Goal: Information Seeking & Learning: Find specific fact

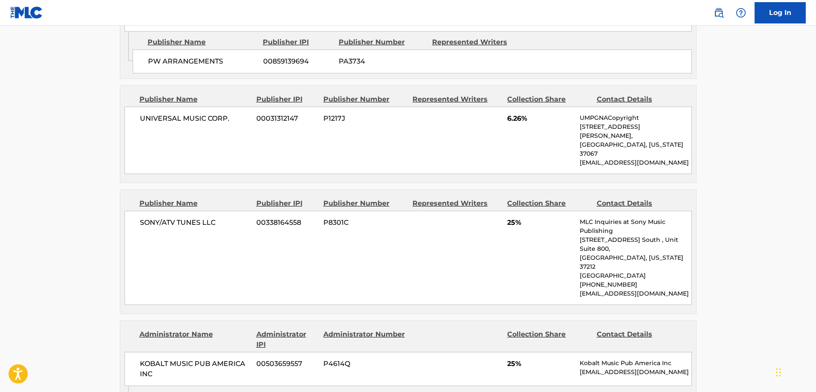
scroll to position [1024, 0]
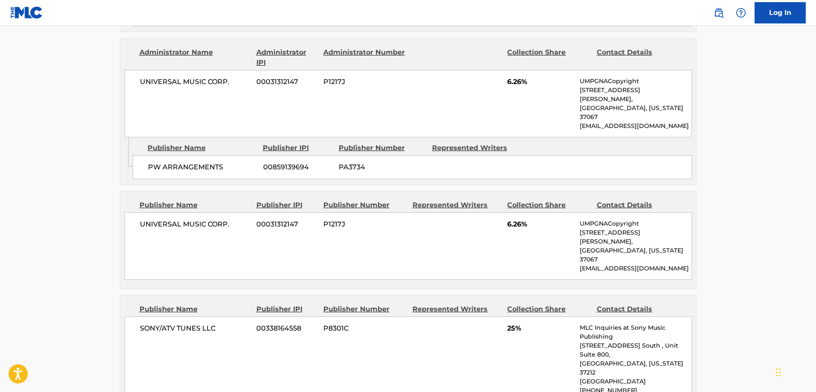
drag, startPoint x: 287, startPoint y: 249, endPoint x: 98, endPoint y: 243, distance: 189.8
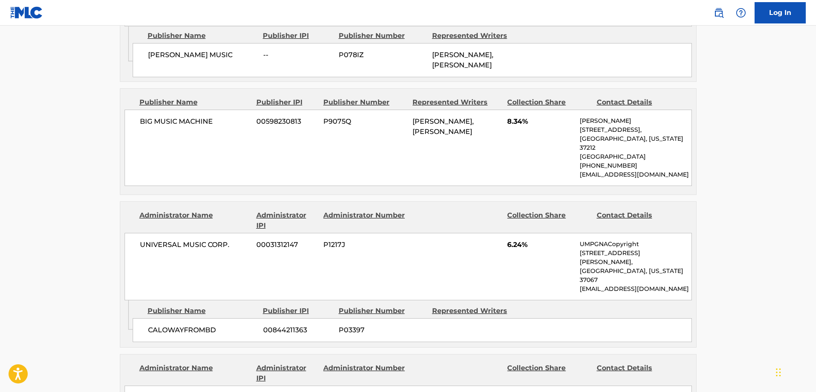
scroll to position [0, 0]
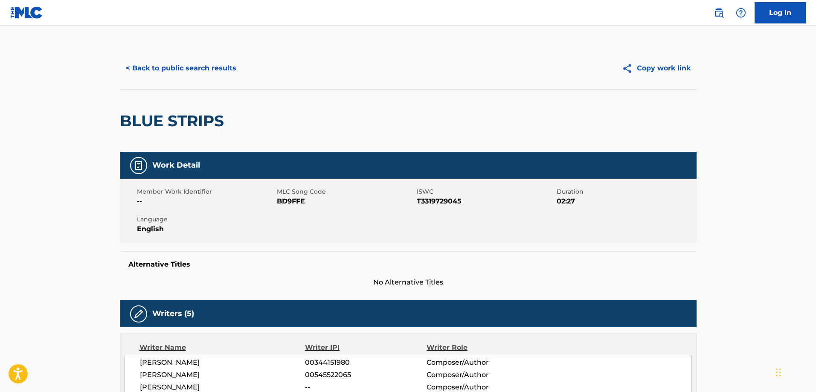
click at [169, 75] on button "< Back to public search results" at bounding box center [181, 68] width 122 height 21
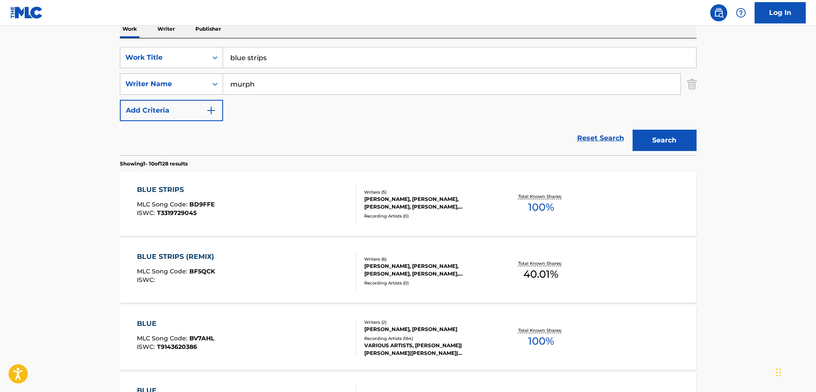
scroll to position [128, 0]
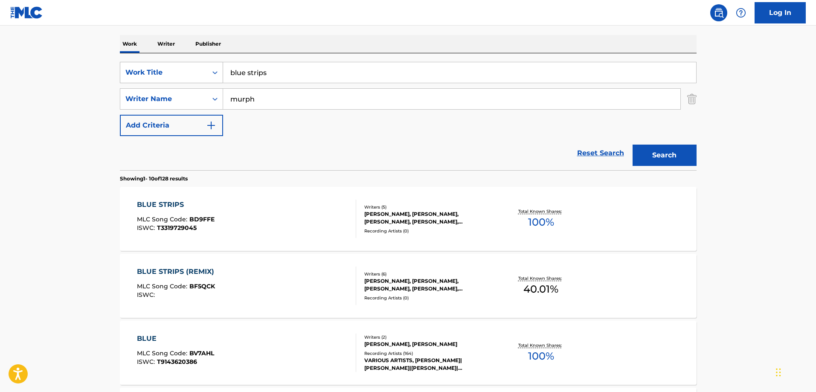
drag, startPoint x: 288, startPoint y: 74, endPoint x: 157, endPoint y: 69, distance: 130.9
click at [157, 69] on div "SearchWithCriteria7a4b6c91-9a5a-4c69-a471-2ad1a39d4461 Work Title blue strips" at bounding box center [408, 72] width 576 height 21
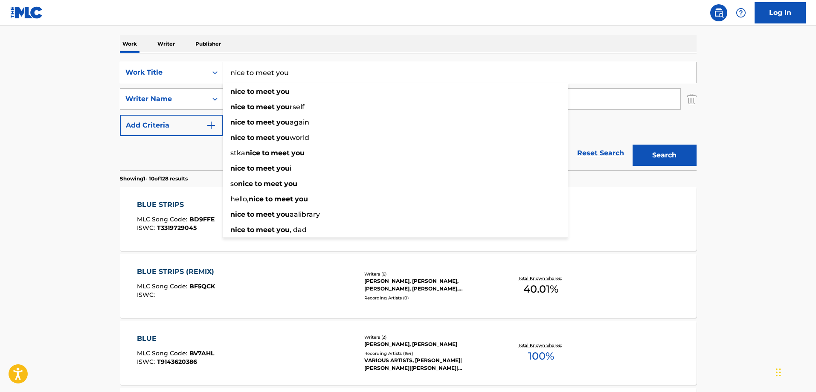
type input "nice to meet you"
click at [90, 92] on main "The MLC Public Work Search The accuracy and completeness of The MLC's data is d…" at bounding box center [408, 400] width 816 height 1004
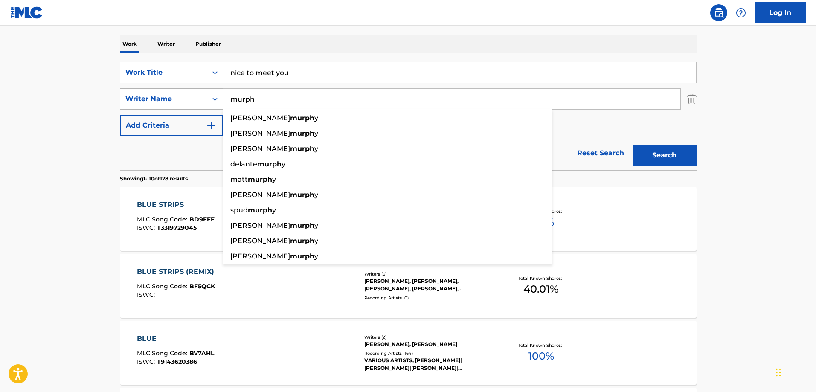
drag, startPoint x: 240, startPoint y: 97, endPoint x: 214, endPoint y: 95, distance: 26.1
click at [214, 95] on div "SearchWithCriteriad9fdaeb1-26bf-492c-a04f-56fd59921a9f Writer Name murph mike i…" at bounding box center [408, 98] width 576 height 21
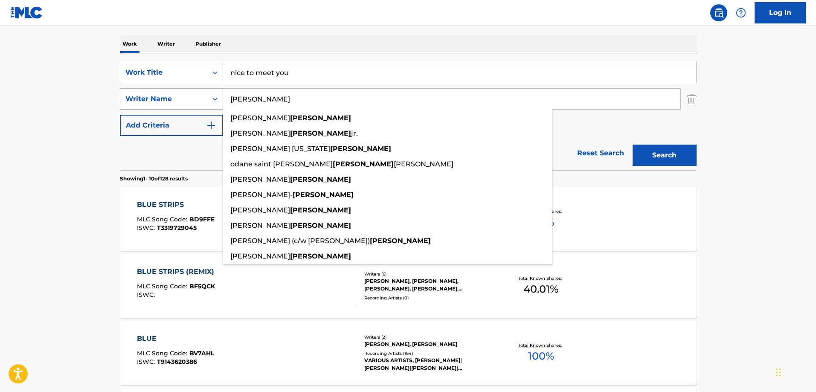
type input "smith"
click at [632, 145] on button "Search" at bounding box center [664, 155] width 64 height 21
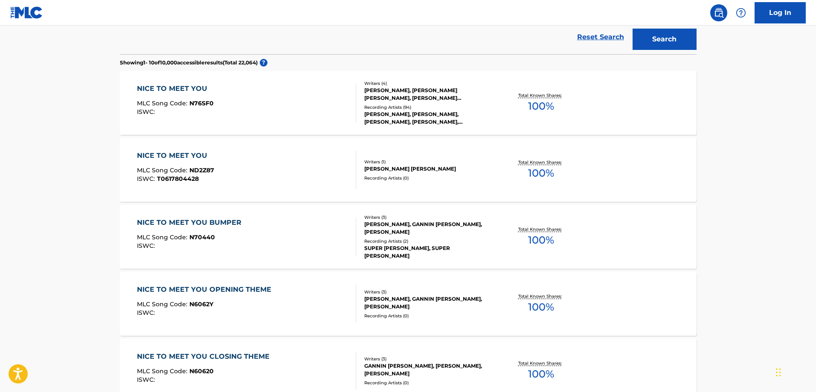
scroll to position [256, 0]
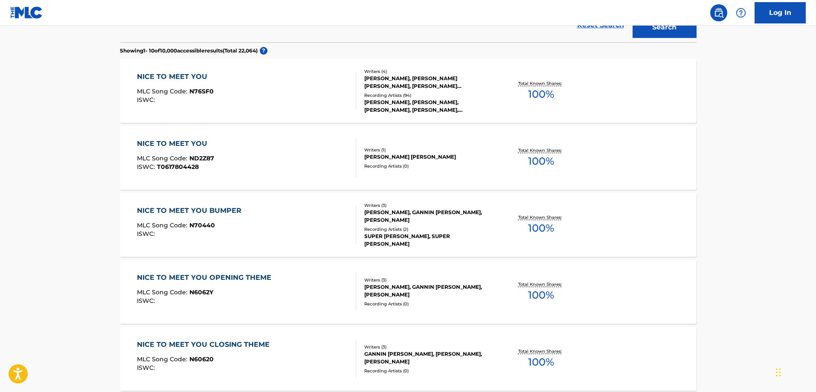
click at [453, 95] on div "Recording Artists ( 94 )" at bounding box center [428, 95] width 129 height 6
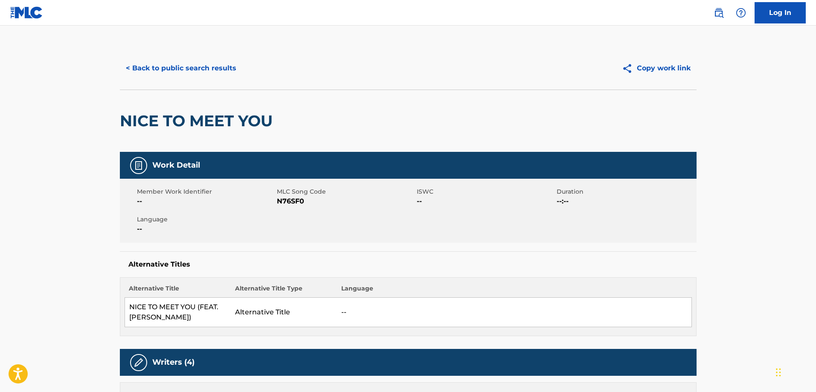
click at [214, 67] on button "< Back to public search results" at bounding box center [181, 68] width 122 height 21
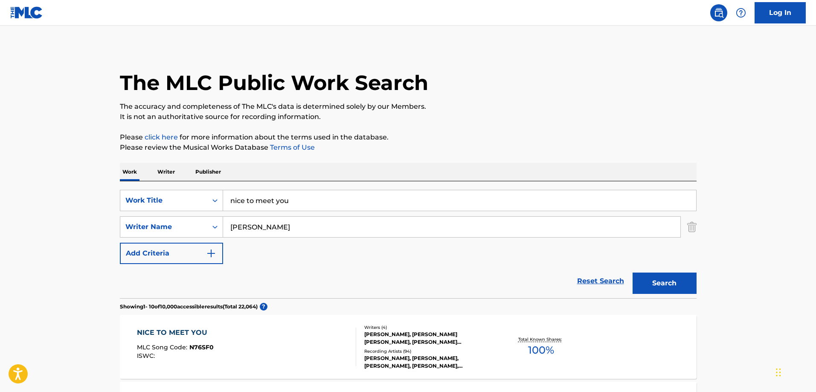
drag, startPoint x: 320, startPoint y: 199, endPoint x: 203, endPoint y: 182, distance: 118.4
click at [203, 182] on div "SearchWithCriteria7a4b6c91-9a5a-4c69-a471-2ad1a39d4461 Work Title nice to meet …" at bounding box center [408, 239] width 576 height 117
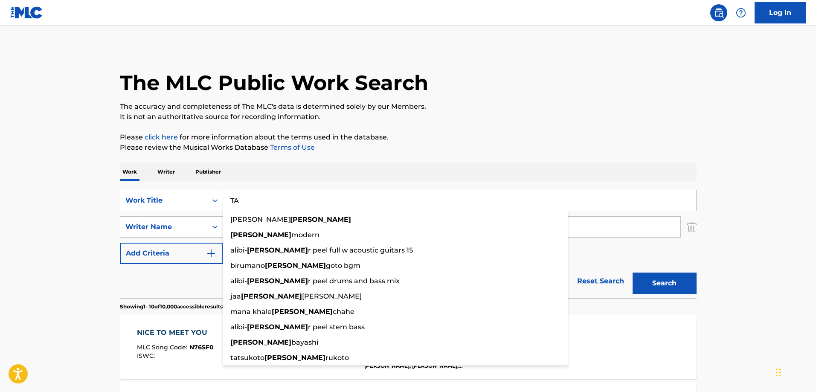
type input "T"
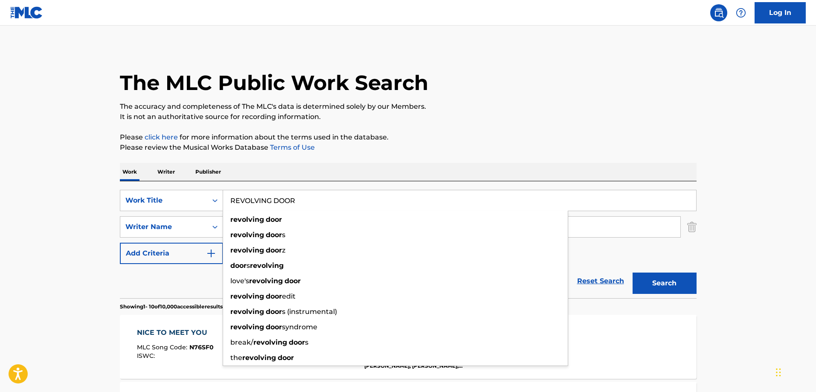
type input "REVOLVING DOOR"
click at [505, 175] on div "Work Writer Publisher" at bounding box center [408, 172] width 576 height 18
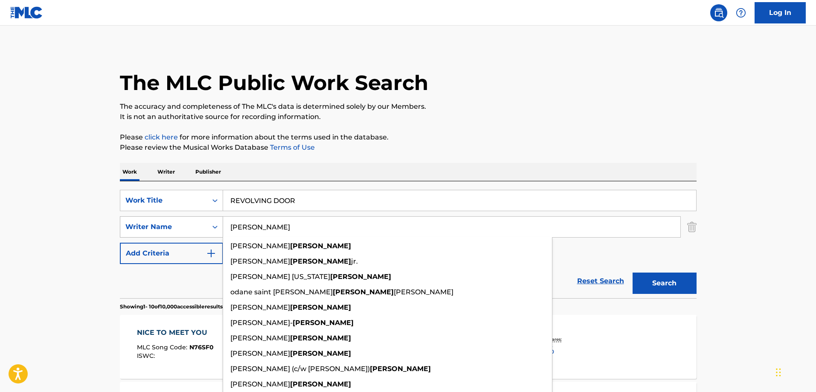
drag, startPoint x: 262, startPoint y: 236, endPoint x: 211, endPoint y: 234, distance: 51.6
click at [211, 234] on div "SearchWithCriteriad9fdaeb1-26bf-492c-a04f-56fd59921a9f Writer Name smith theres…" at bounding box center [408, 226] width 576 height 21
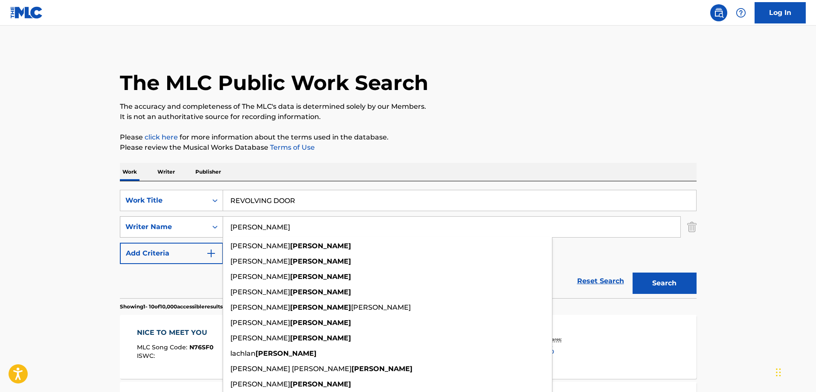
click at [632, 272] on button "Search" at bounding box center [664, 282] width 64 height 21
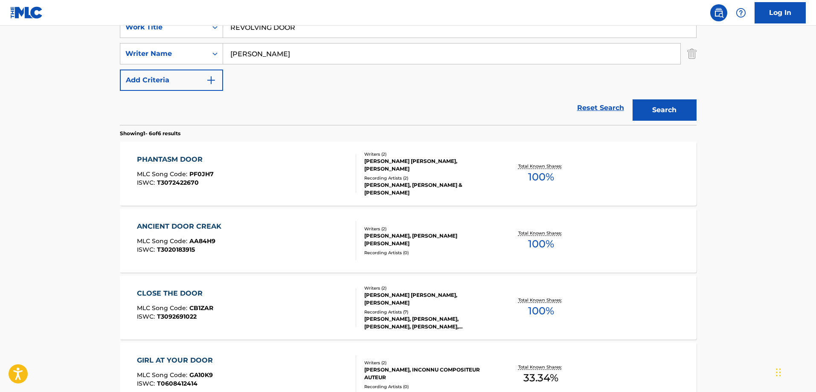
scroll to position [43, 0]
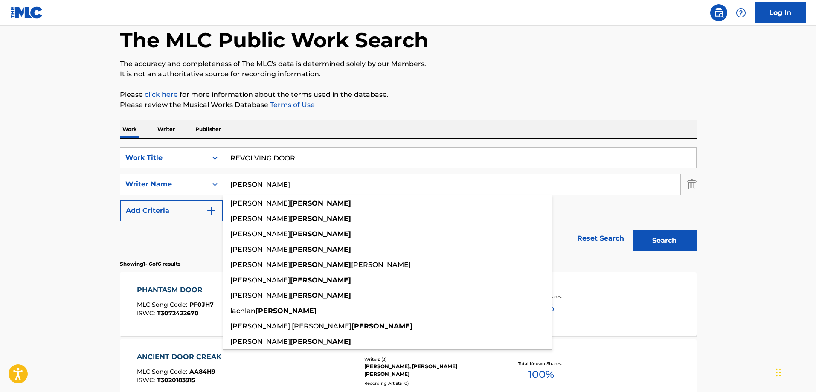
drag, startPoint x: 253, startPoint y: 186, endPoint x: 217, endPoint y: 188, distance: 35.9
click at [217, 188] on div "SearchWithCriteriad9fdaeb1-26bf-492c-a04f-56fd59921a9f Writer Name MACRAE carol…" at bounding box center [408, 184] width 576 height 21
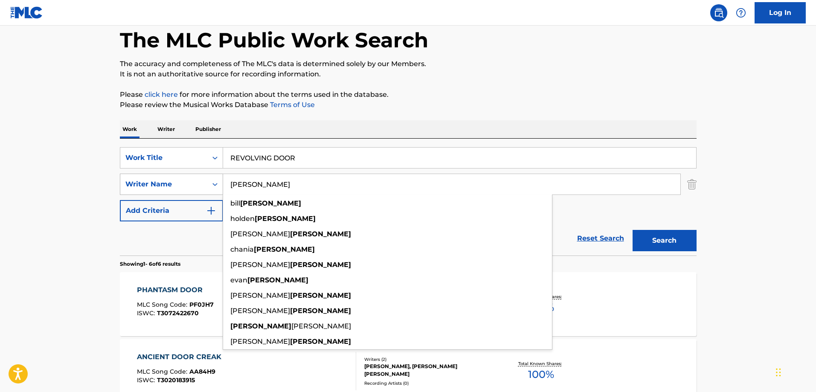
type input "MCRAE"
click at [632, 230] on button "Search" at bounding box center [664, 240] width 64 height 21
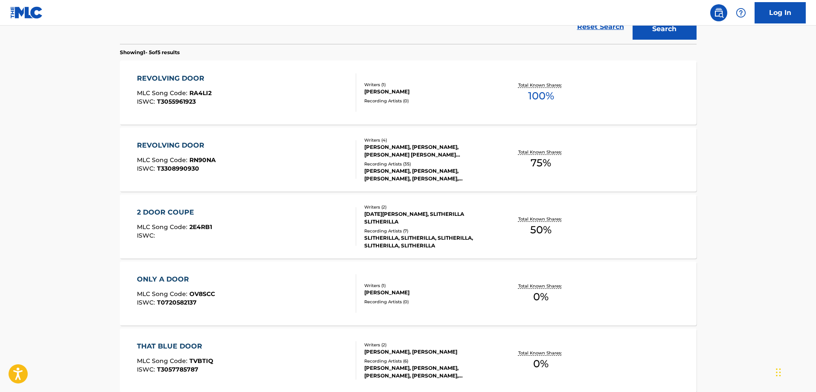
scroll to position [256, 0]
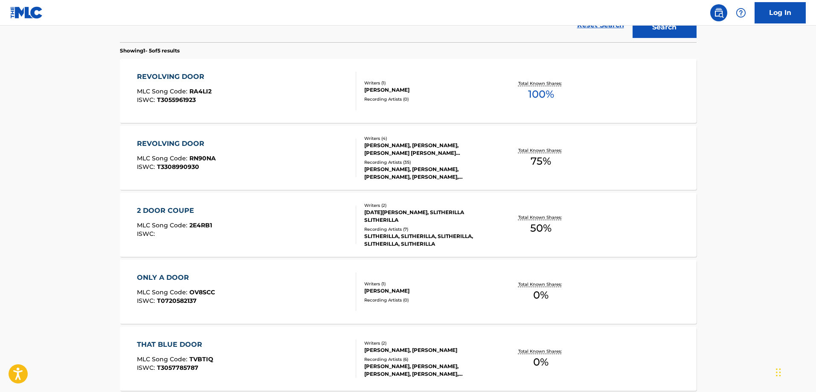
click at [502, 168] on div "Total Known Shares: 75 %" at bounding box center [541, 158] width 96 height 26
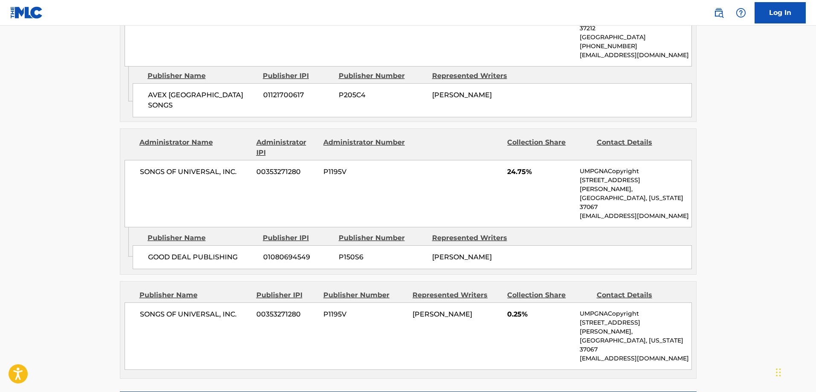
scroll to position [895, 0]
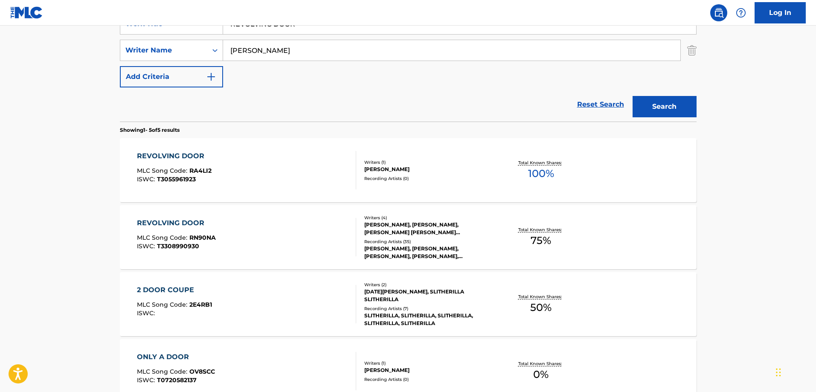
scroll to position [91, 0]
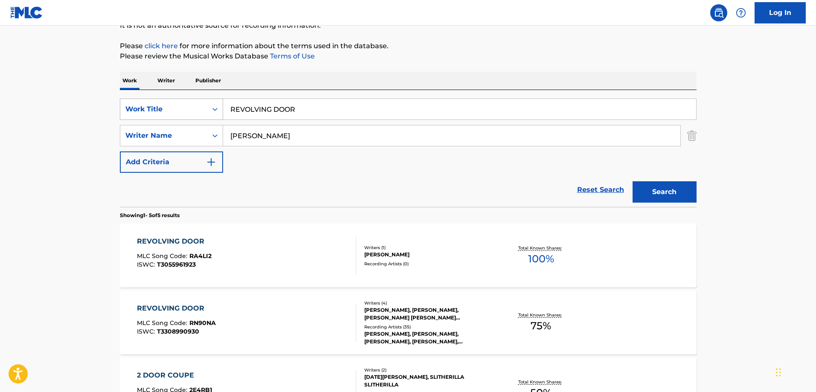
drag, startPoint x: 312, startPoint y: 115, endPoint x: 122, endPoint y: 111, distance: 189.3
click at [122, 111] on div "SearchWithCriteria7a4b6c91-9a5a-4c69-a471-2ad1a39d4461 Work Title REVOLVING DOOR" at bounding box center [408, 108] width 576 height 21
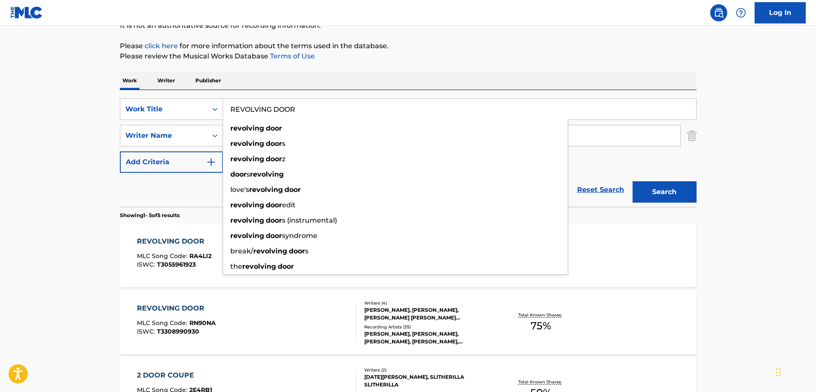
click at [349, 113] on input "REVOLVING DOOR" at bounding box center [459, 109] width 473 height 20
drag, startPoint x: 346, startPoint y: 107, endPoint x: 237, endPoint y: 109, distance: 109.6
click at [237, 109] on input "REVOLVING DOOR" at bounding box center [459, 109] width 473 height 20
type input "R"
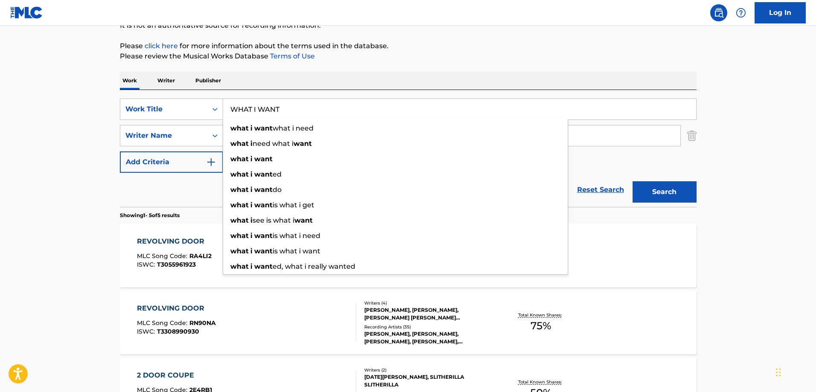
type input "WHAT I WANT"
click at [110, 149] on div "The MLC Public Work Search The accuracy and completeness of The MLC's data is d…" at bounding box center [408, 275] width 597 height 639
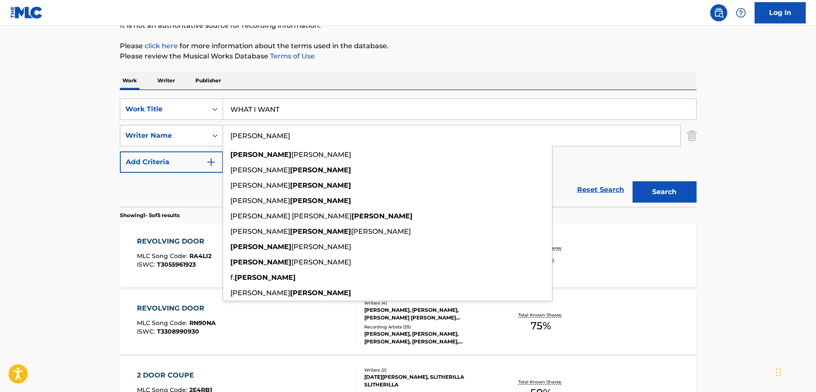
drag, startPoint x: 284, startPoint y: 128, endPoint x: 150, endPoint y: 131, distance: 133.9
click at [150, 131] on div "SearchWithCriteriad9fdaeb1-26bf-492c-a04f-56fd59921a9f Writer Name MCRAE mcrae …" at bounding box center [408, 135] width 576 height 21
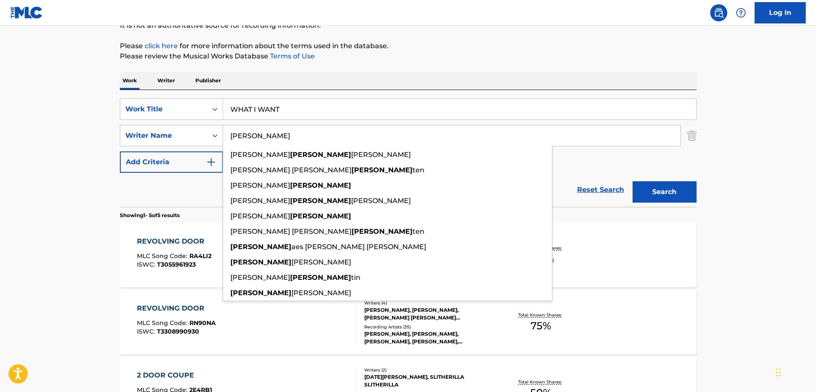
type input "WALLEN"
click at [632, 181] on button "Search" at bounding box center [664, 191] width 64 height 21
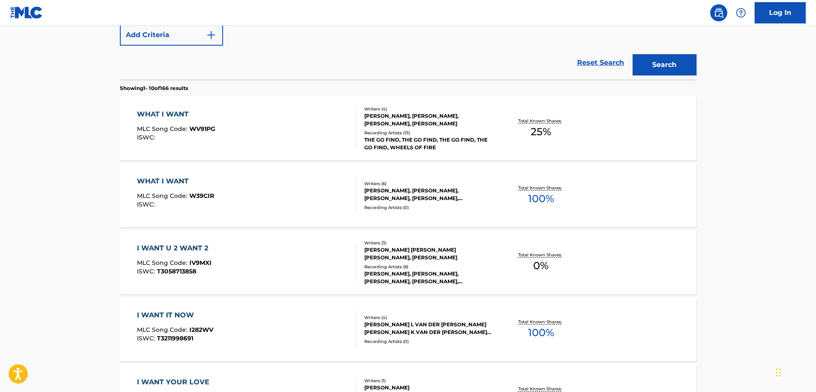
scroll to position [219, 0]
click at [409, 197] on div "JACOB KASHER HINDLIN, MORGAN COLE WALLEN, RYAN VOJTESAK, JOE REEVES, JOHN BYRON…" at bounding box center [428, 193] width 129 height 15
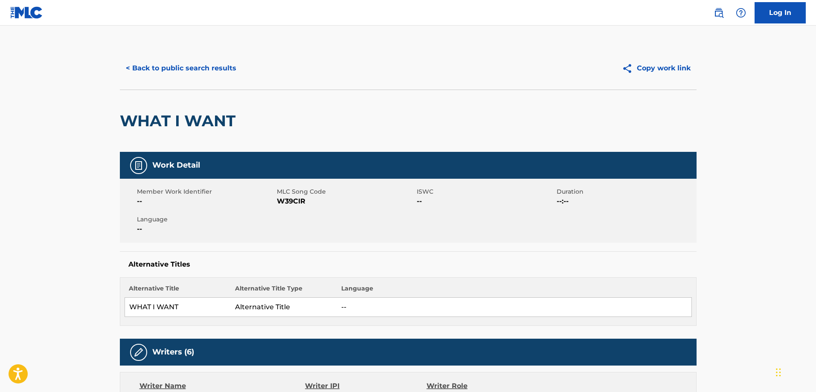
click at [165, 64] on button "< Back to public search results" at bounding box center [181, 68] width 122 height 21
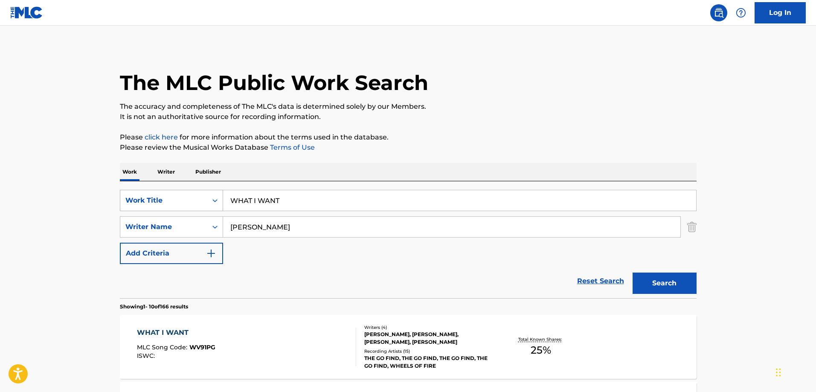
drag, startPoint x: 264, startPoint y: 203, endPoint x: 206, endPoint y: 204, distance: 58.0
click at [206, 204] on div "SearchWithCriteria7a4b6c91-9a5a-4c69-a471-2ad1a39d4461 Work Title WHAT I WANT" at bounding box center [408, 200] width 576 height 21
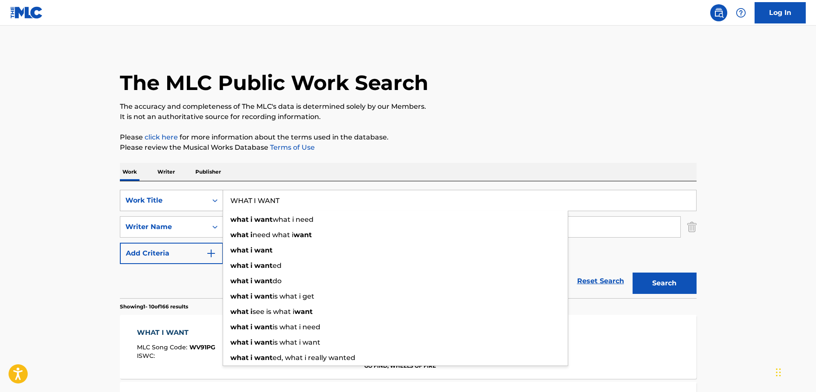
paste input "Gabriela"
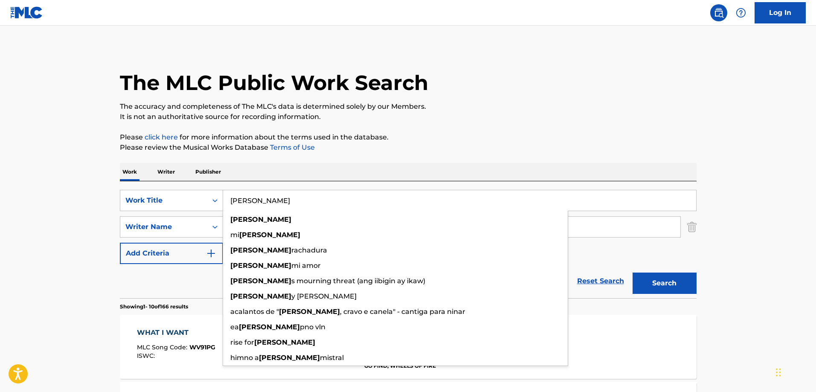
type input "Gabriela"
click at [338, 171] on div "Work Writer Publisher" at bounding box center [408, 172] width 576 height 18
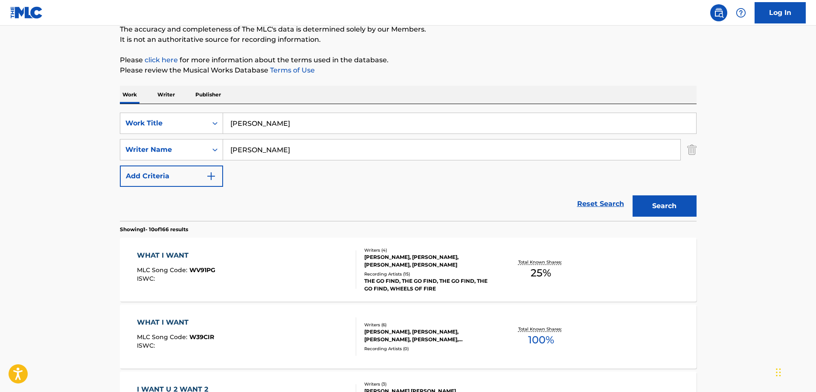
scroll to position [85, 0]
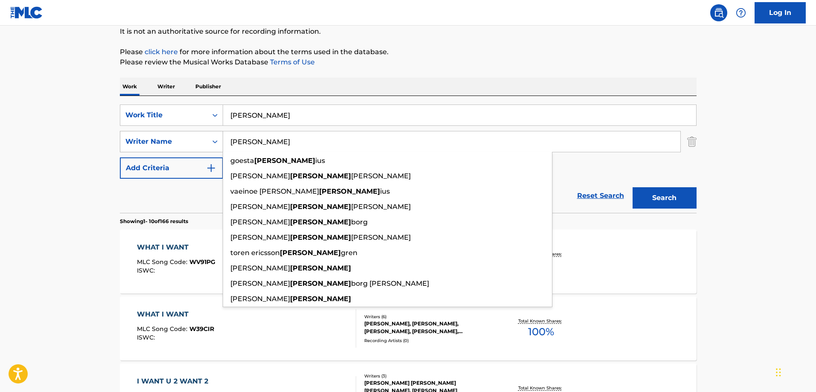
drag, startPoint x: 286, startPoint y: 142, endPoint x: 160, endPoint y: 150, distance: 126.4
click at [160, 150] on div "SearchWithCriteriad9fdaeb1-26bf-492c-a04f-56fd59921a9f Writer Name WALLEN goest…" at bounding box center [408, 141] width 576 height 21
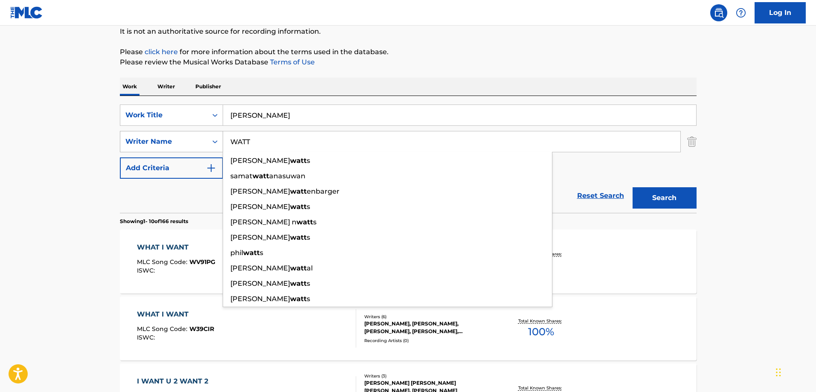
click at [632, 187] on button "Search" at bounding box center [664, 197] width 64 height 21
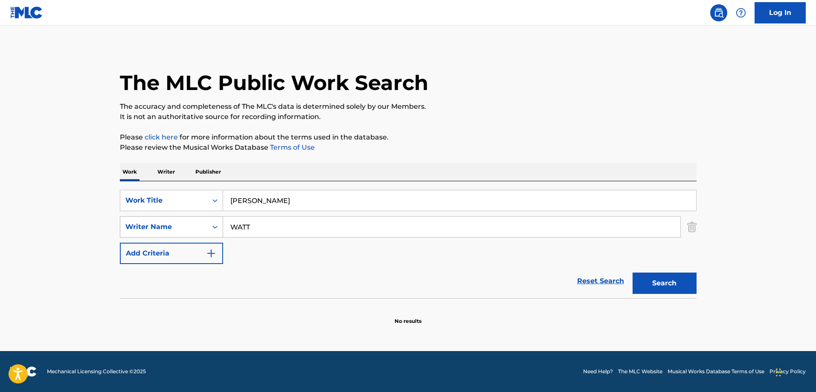
scroll to position [0, 0]
drag, startPoint x: 268, startPoint y: 223, endPoint x: 205, endPoint y: 231, distance: 63.1
click at [205, 231] on div "SearchWithCriteriad9fdaeb1-26bf-492c-a04f-56fd59921a9f Writer Name WATT" at bounding box center [408, 226] width 576 height 21
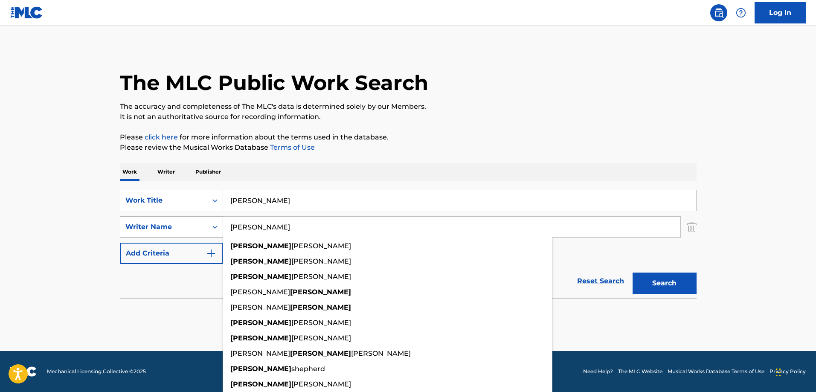
type input "RYAN"
click at [632, 272] on button "Search" at bounding box center [664, 282] width 64 height 21
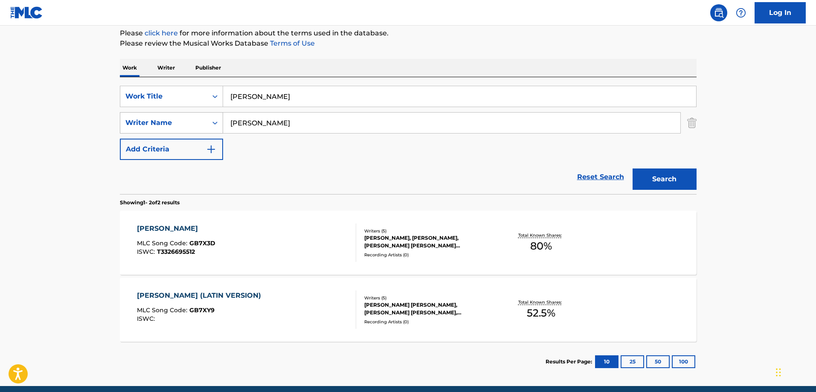
scroll to position [139, 0]
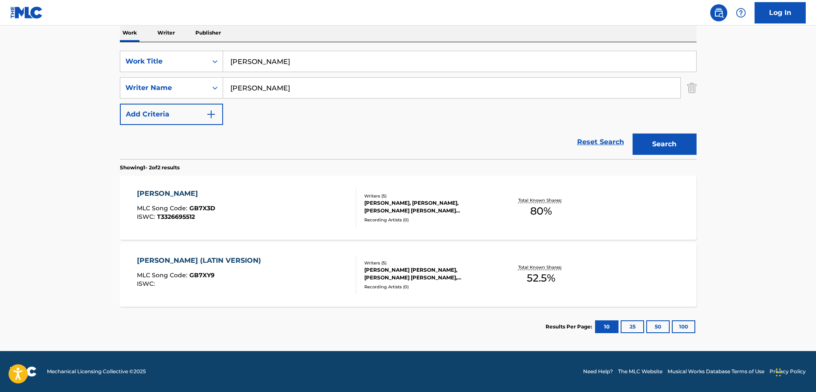
click at [450, 219] on div "Recording Artists ( 0 )" at bounding box center [428, 220] width 129 height 6
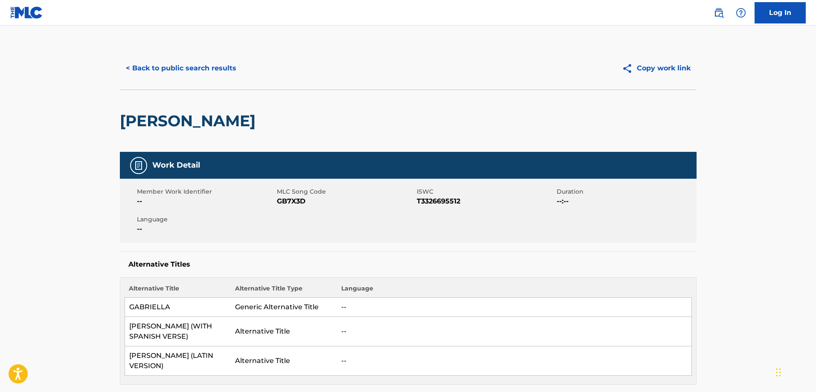
click at [173, 49] on div "< Back to public search results Copy work link" at bounding box center [408, 68] width 576 height 43
click at [168, 67] on button "< Back to public search results" at bounding box center [181, 68] width 122 height 21
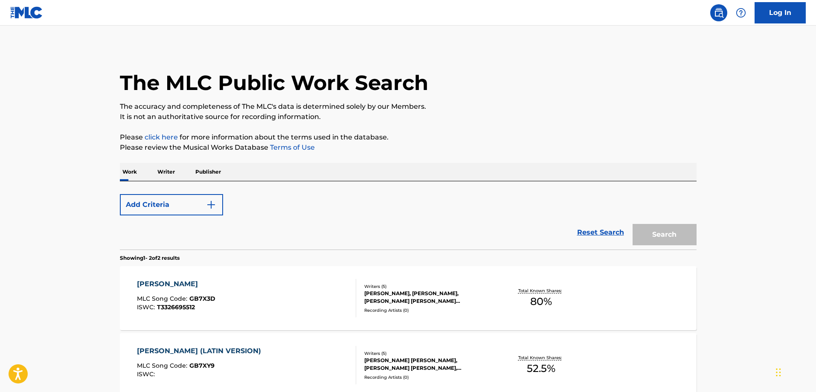
scroll to position [90, 0]
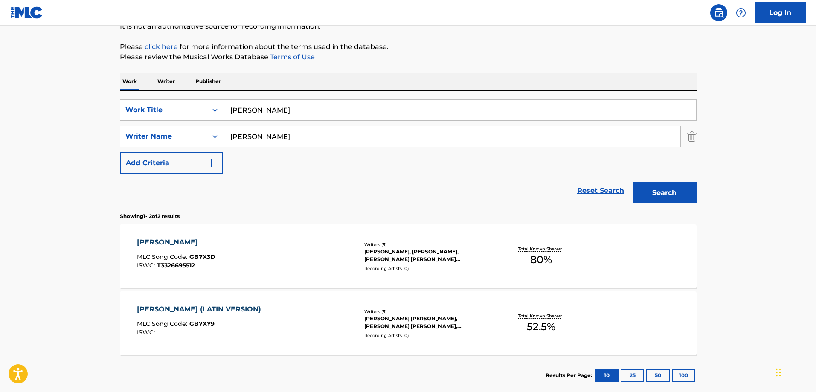
drag, startPoint x: 301, startPoint y: 105, endPoint x: 116, endPoint y: 106, distance: 184.2
click at [116, 106] on div "The MLC Public Work Search The accuracy and completeness of The MLC's data is d…" at bounding box center [408, 176] width 597 height 439
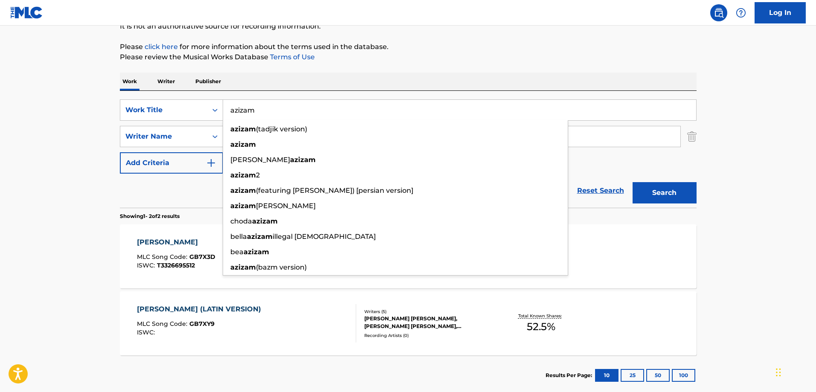
type input "azizam"
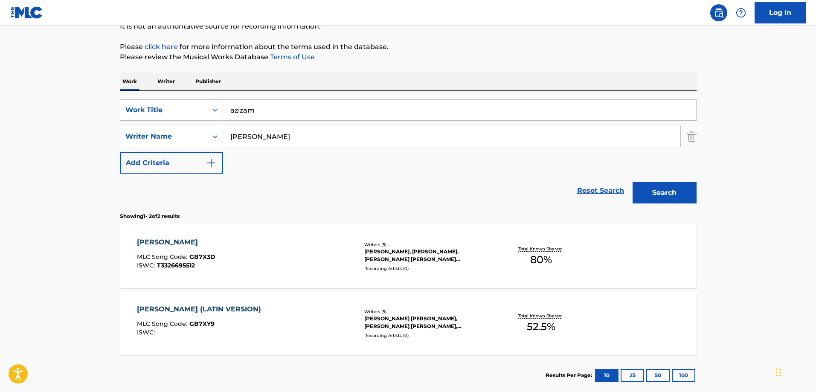
click at [51, 150] on main "The MLC Public Work Search The accuracy and completeness of The MLC's data is d…" at bounding box center [408, 167] width 816 height 464
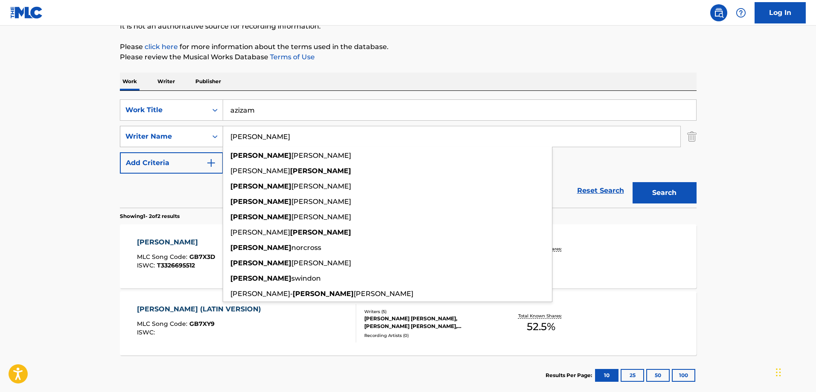
drag, startPoint x: 283, startPoint y: 135, endPoint x: 181, endPoint y: 137, distance: 101.5
click at [181, 137] on div "SearchWithCriteriad9fdaeb1-26bf-492c-a04f-56fd59921a9f Writer Name RYAN ryan du…" at bounding box center [408, 136] width 576 height 21
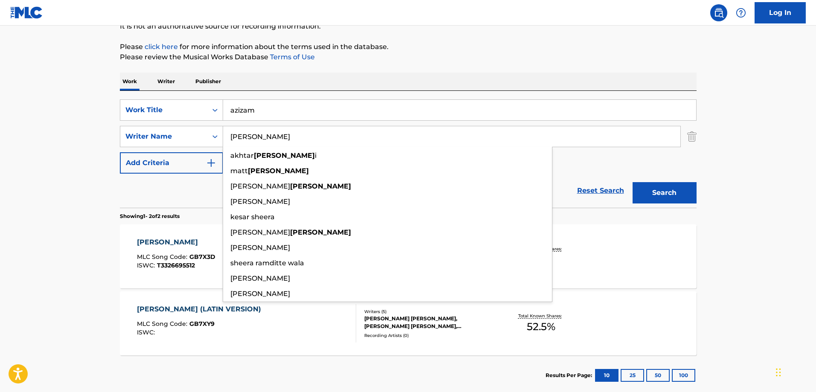
type input "sheeran"
click at [632, 182] on button "Search" at bounding box center [664, 192] width 64 height 21
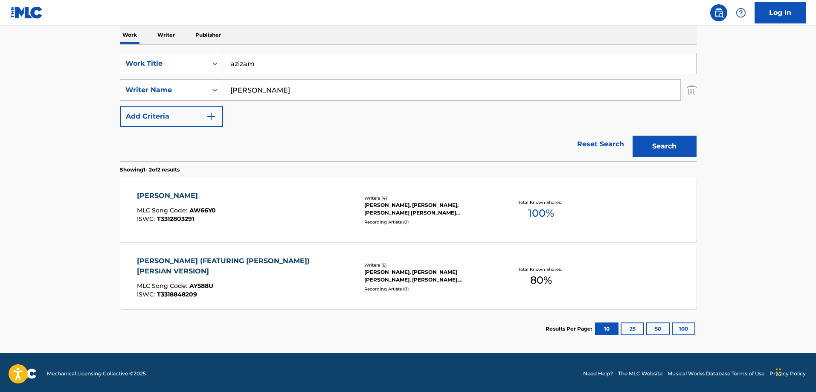
scroll to position [139, 0]
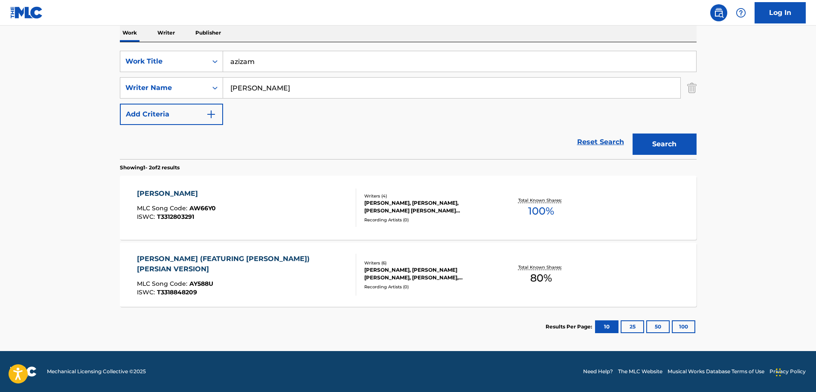
click at [410, 182] on div "AZIZAM MLC Song Code : AW66Y0 ISWC : T3312803291 Writers ( 4 ) ILYA SALMANZADEH…" at bounding box center [408, 208] width 576 height 64
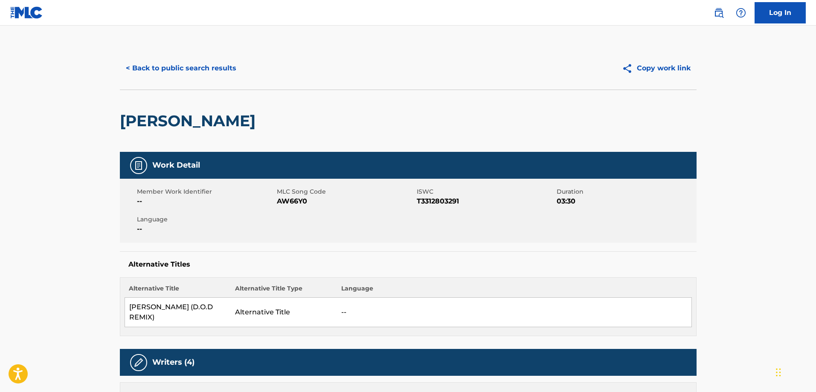
click at [186, 57] on div "< Back to public search results Copy work link" at bounding box center [408, 68] width 576 height 43
click at [182, 63] on button "< Back to public search results" at bounding box center [181, 68] width 122 height 21
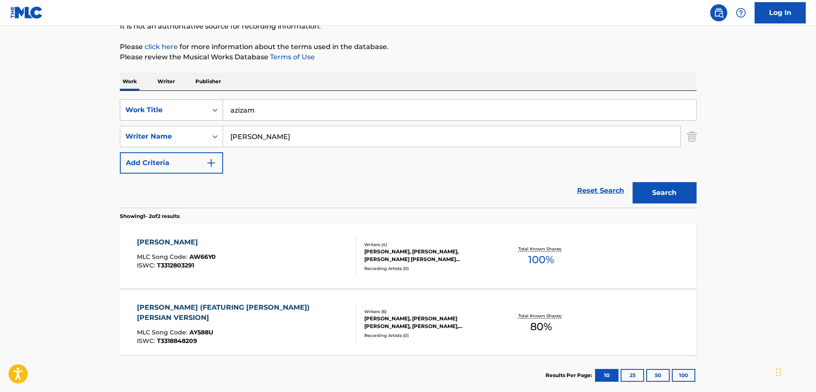
drag, startPoint x: 289, startPoint y: 107, endPoint x: 159, endPoint y: 107, distance: 129.6
click at [159, 107] on div "SearchWithCriteria7a4b6c91-9a5a-4c69-a471-2ad1a39d4461 Work Title azizam" at bounding box center [408, 109] width 576 height 21
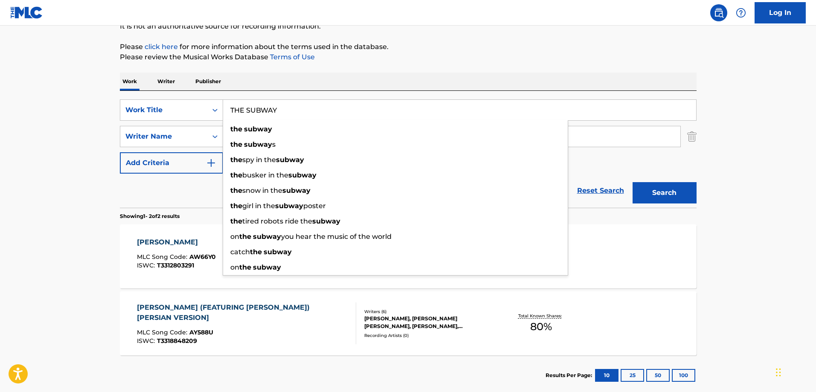
type input "THE SUBWAY"
click at [455, 68] on div "The MLC Public Work Search The accuracy and completeness of The MLC's data is d…" at bounding box center [408, 176] width 597 height 439
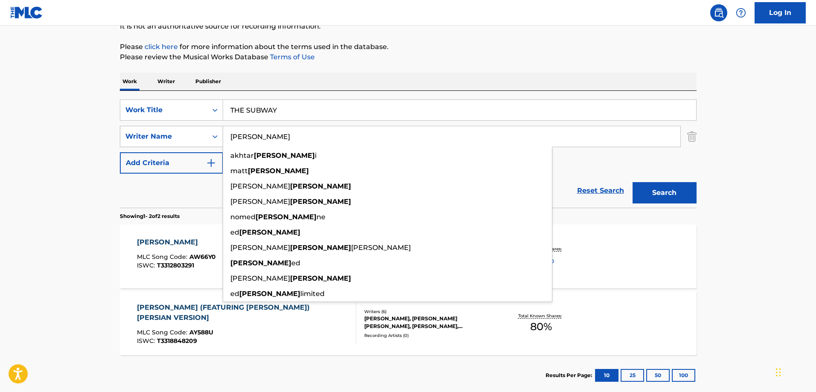
drag, startPoint x: 284, startPoint y: 138, endPoint x: 143, endPoint y: 141, distance: 140.7
click at [143, 141] on div "SearchWithCriteriad9fdaeb1-26bf-492c-a04f-56fd59921a9f Writer Name sheeran akht…" at bounding box center [408, 136] width 576 height 21
type input "M"
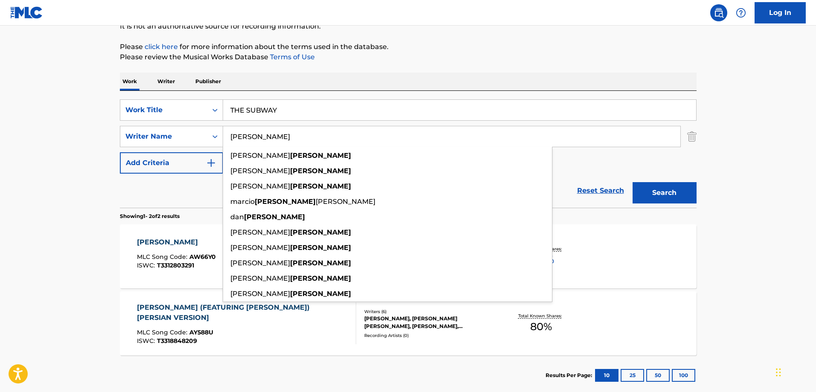
type input "NIGRO"
click at [632, 182] on button "Search" at bounding box center [664, 192] width 64 height 21
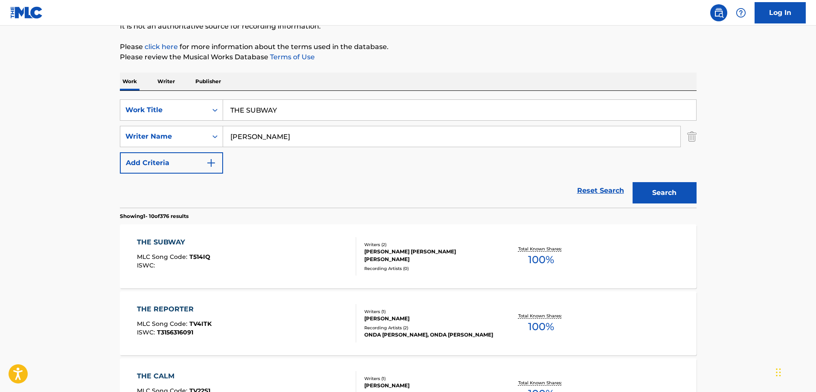
click at [410, 268] on div "Recording Artists ( 0 )" at bounding box center [428, 268] width 129 height 6
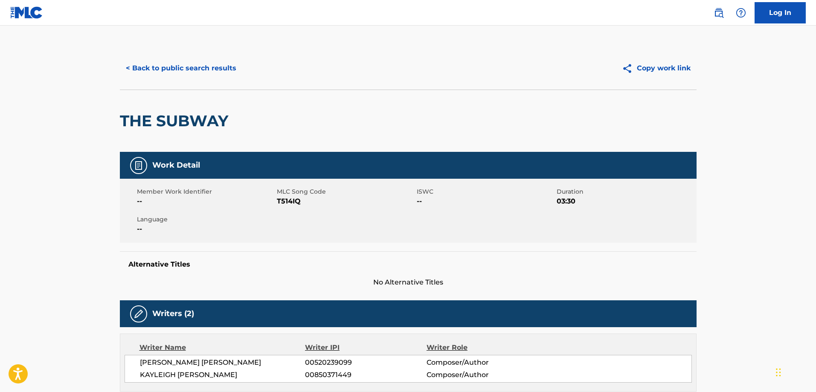
click at [214, 68] on button "< Back to public search results" at bounding box center [181, 68] width 122 height 21
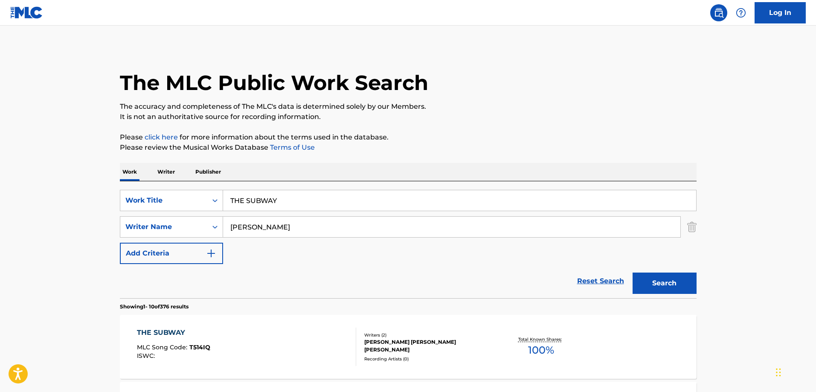
scroll to position [90, 0]
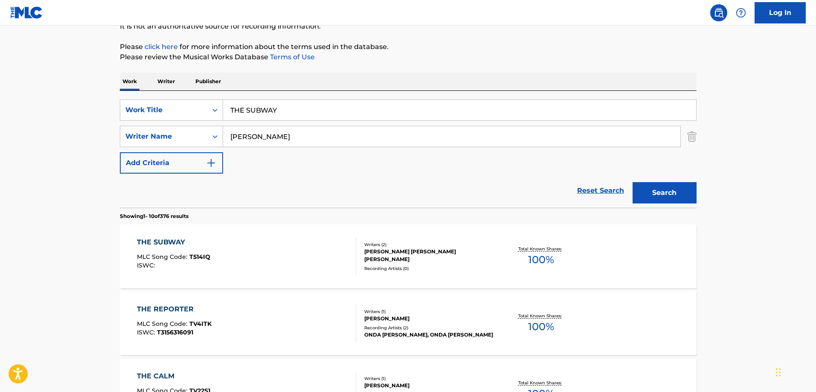
drag, startPoint x: 323, startPoint y: 108, endPoint x: 186, endPoint y: 98, distance: 137.2
click at [186, 98] on div "SearchWithCriteria7a4b6c91-9a5a-4c69-a471-2ad1a39d4461 Work Title THE SUBWAY Se…" at bounding box center [408, 149] width 576 height 117
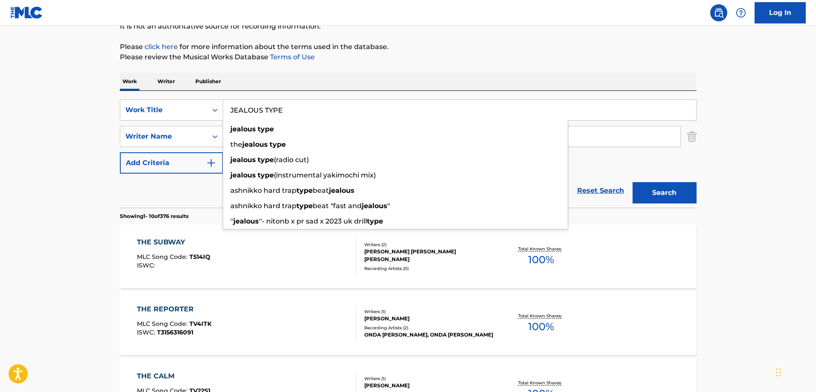
type input "JEALOUS TYPE"
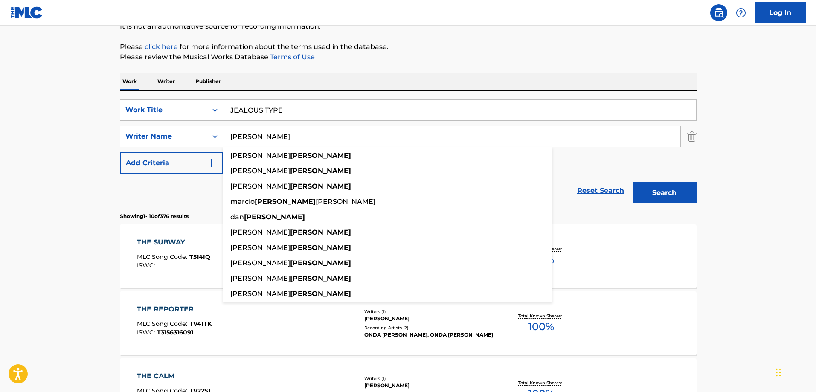
drag, startPoint x: 257, startPoint y: 136, endPoint x: 214, endPoint y: 131, distance: 42.5
click at [214, 131] on div "SearchWithCriteriad9fdaeb1-26bf-492c-a04f-56fd59921a9f Writer Name NIGRO camill…" at bounding box center [408, 136] width 576 height 21
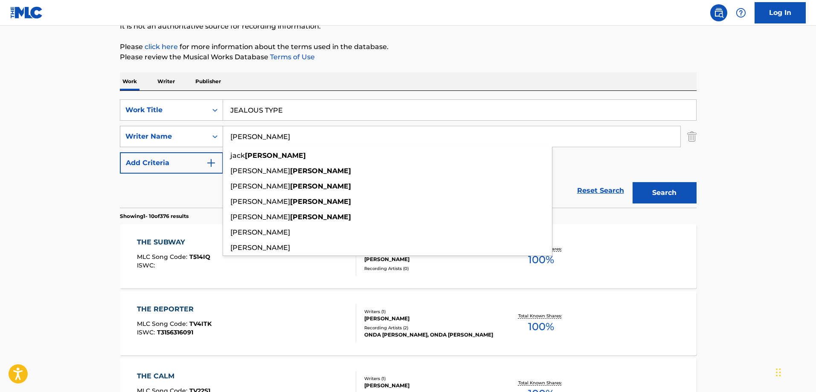
type input "ANTONOFF"
click at [632, 182] on button "Search" at bounding box center [664, 192] width 64 height 21
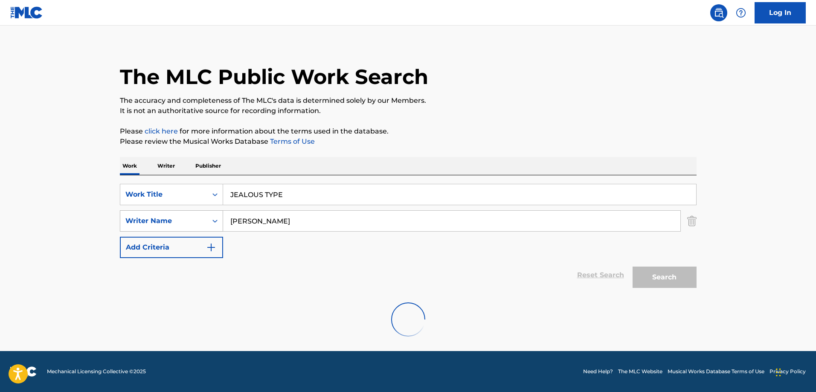
scroll to position [72, 0]
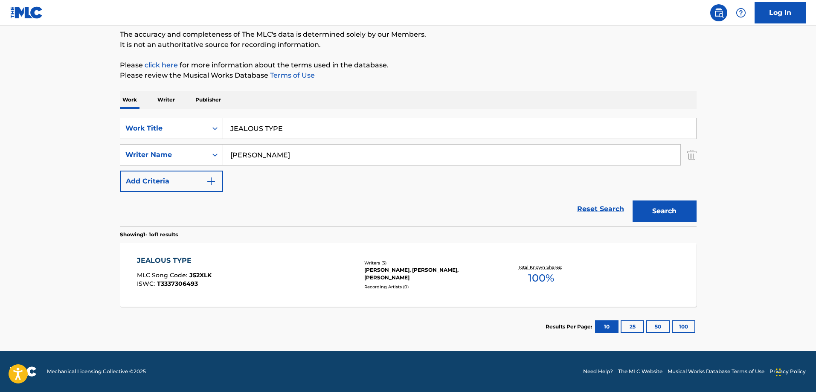
click at [482, 263] on div "Writers ( 3 )" at bounding box center [428, 263] width 129 height 6
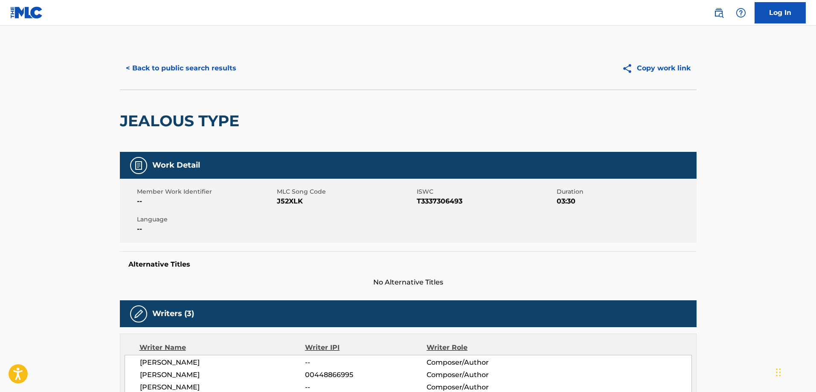
click at [195, 64] on button "< Back to public search results" at bounding box center [181, 68] width 122 height 21
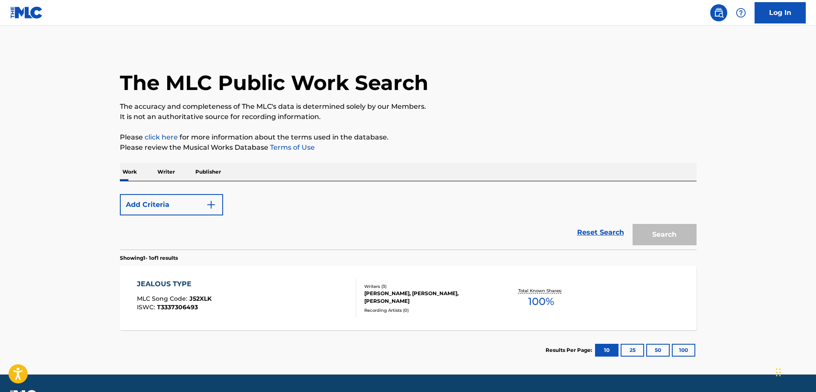
scroll to position [23, 0]
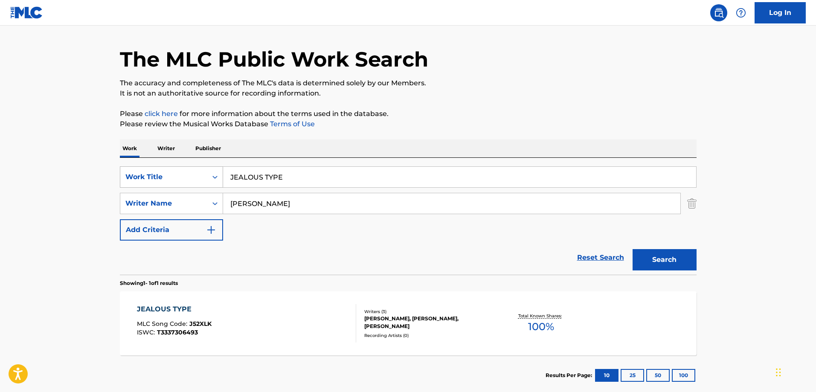
drag, startPoint x: 298, startPoint y: 183, endPoint x: 171, endPoint y: 176, distance: 127.2
click at [171, 176] on div "SearchWithCriteria7a4b6c91-9a5a-4c69-a471-2ad1a39d4461 Work Title JEALOUS TYPE" at bounding box center [408, 176] width 576 height 21
paste input "NOKIA"
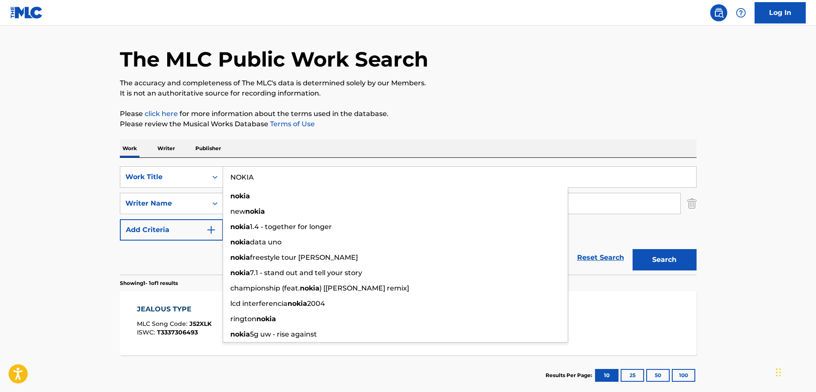
type input "NOKIA"
click at [165, 263] on div "Reset Search Search" at bounding box center [408, 257] width 576 height 34
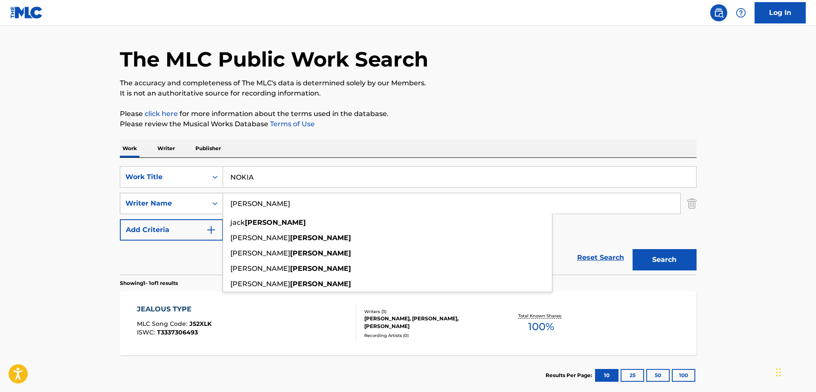
drag, startPoint x: 292, startPoint y: 200, endPoint x: 179, endPoint y: 199, distance: 113.8
click at [179, 199] on div "SearchWithCriteriad9fdaeb1-26bf-492c-a04f-56fd59921a9f Writer Name ANTONOFF jac…" at bounding box center [408, 203] width 576 height 21
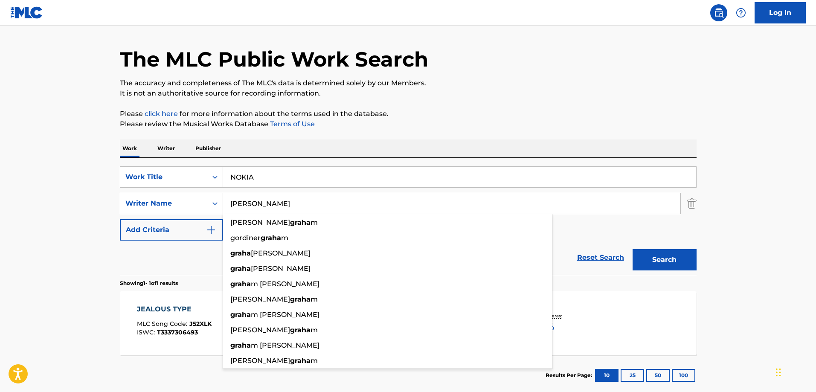
type input "GRAHAM"
click at [632, 249] on button "Search" at bounding box center [664, 259] width 64 height 21
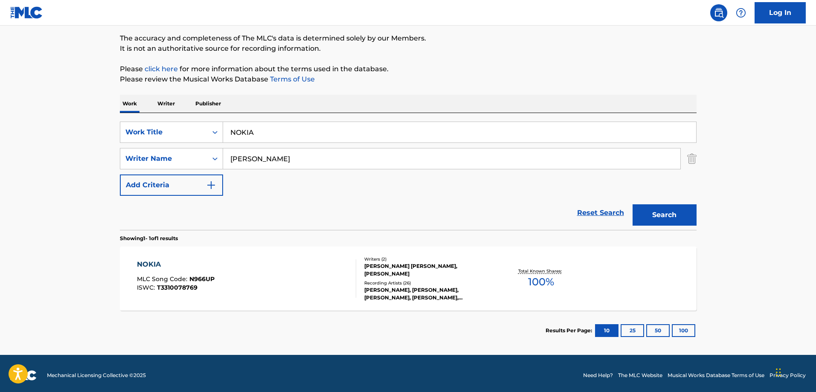
scroll to position [72, 0]
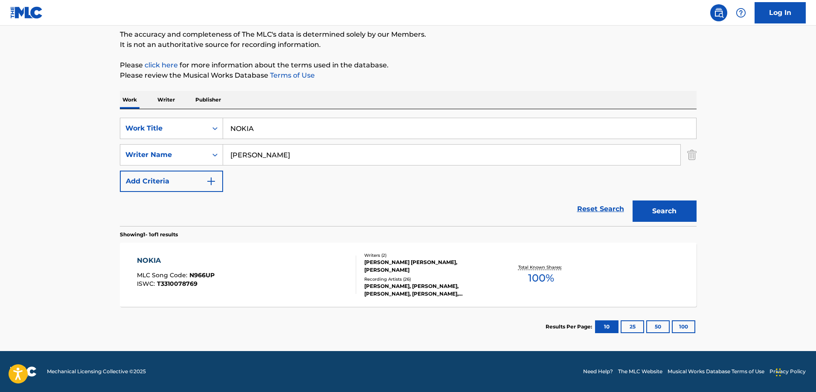
click at [414, 322] on section "Results Per Page: 10 25 50 100" at bounding box center [408, 327] width 576 height 40
click at [423, 273] on div "PAUL OMAR ELKAN AGYEI, AUBREY DRAKE GRAHAM" at bounding box center [428, 265] width 129 height 15
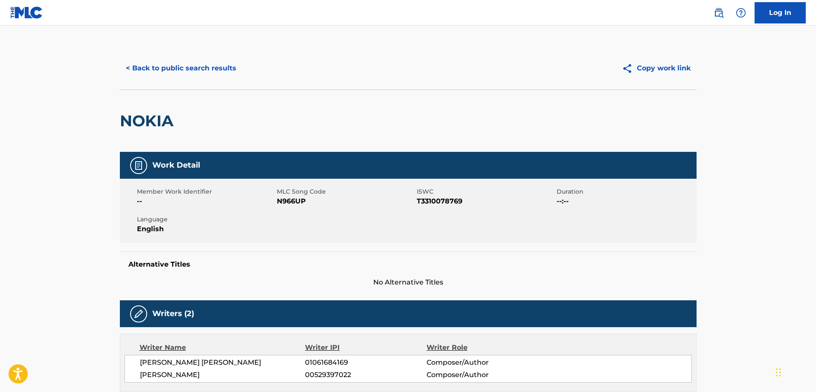
click at [165, 60] on button "< Back to public search results" at bounding box center [181, 68] width 122 height 21
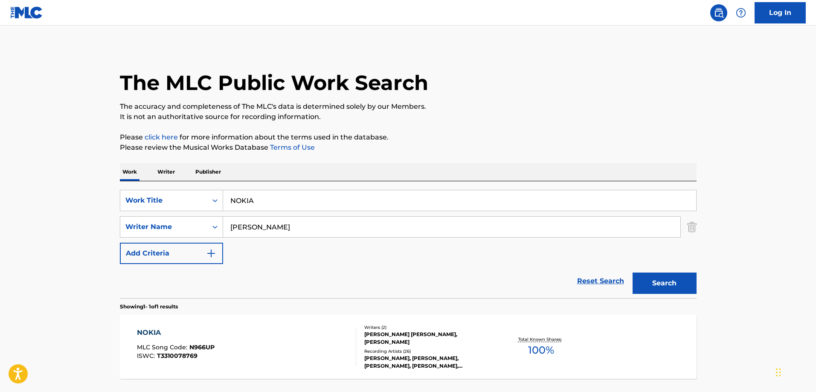
scroll to position [23, 0]
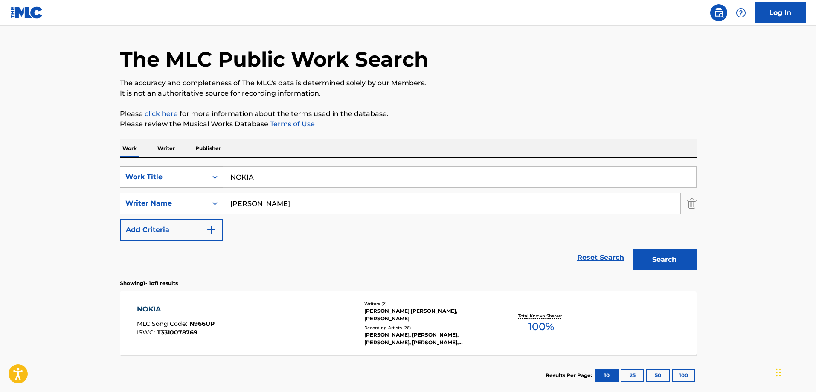
drag, startPoint x: 321, startPoint y: 179, endPoint x: 172, endPoint y: 173, distance: 148.5
click at [172, 173] on div "SearchWithCriteria7a4b6c91-9a5a-4c69-a471-2ad1a39d4461 Work Title NOKIA" at bounding box center [408, 176] width 576 height 21
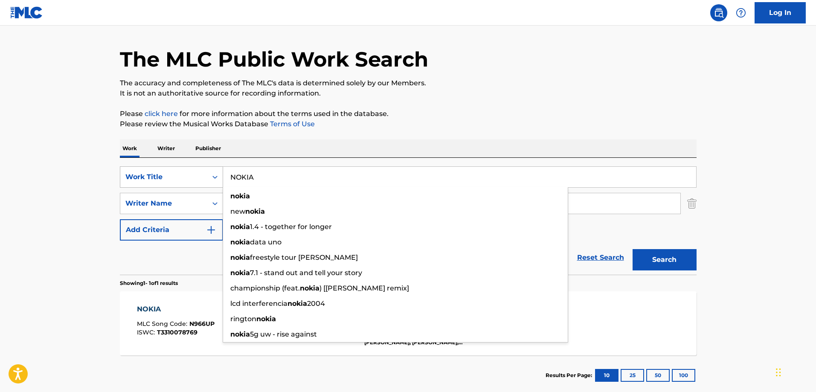
paste input "Twilight Zone"
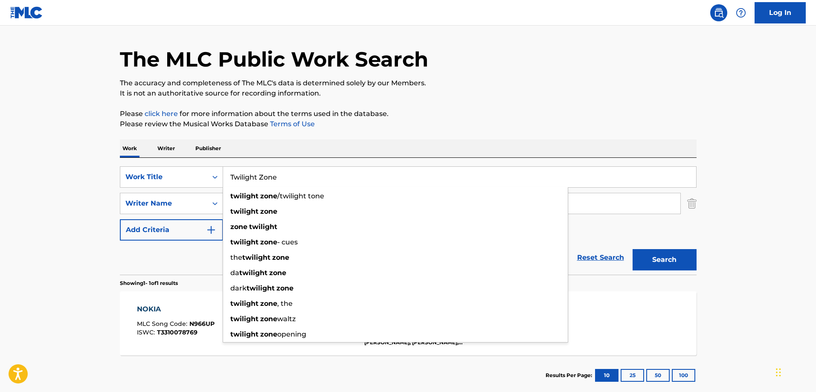
type input "Twilight Zone"
click at [111, 271] on div "The MLC Public Work Search The accuracy and completeness of The MLC's data is d…" at bounding box center [408, 209] width 597 height 372
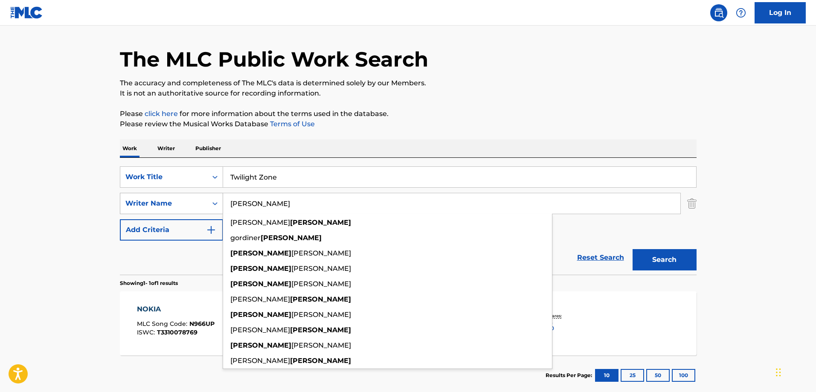
drag, startPoint x: 295, startPoint y: 205, endPoint x: 189, endPoint y: 205, distance: 105.7
click at [189, 205] on div "SearchWithCriteriad9fdaeb1-26bf-492c-a04f-56fd59921a9f Writer Name GRAHAM ojamu…" at bounding box center [408, 203] width 576 height 21
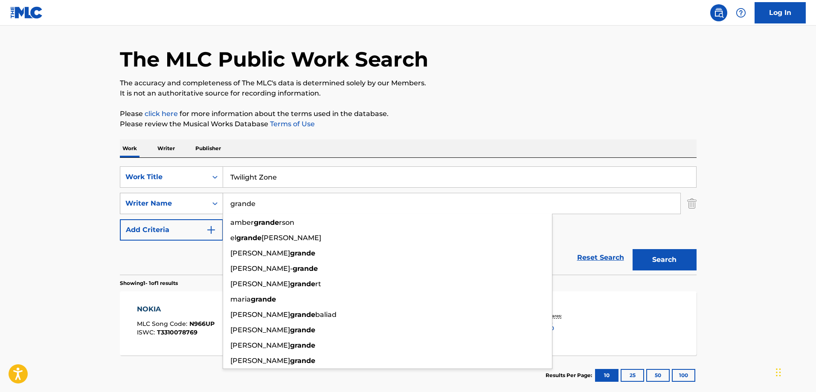
type input "grande"
click at [632, 249] on button "Search" at bounding box center [664, 259] width 64 height 21
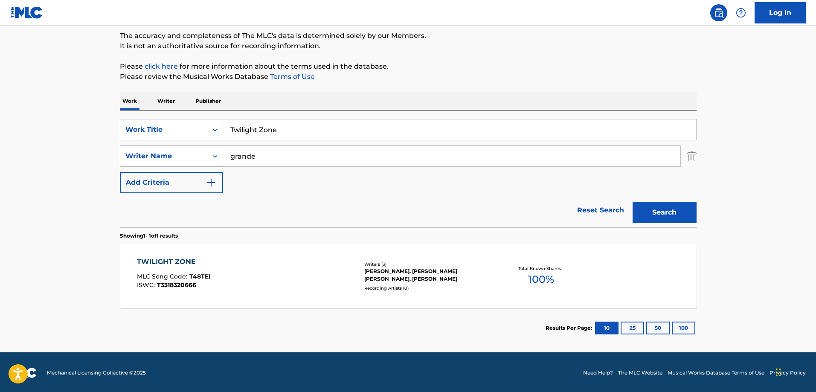
scroll to position [72, 0]
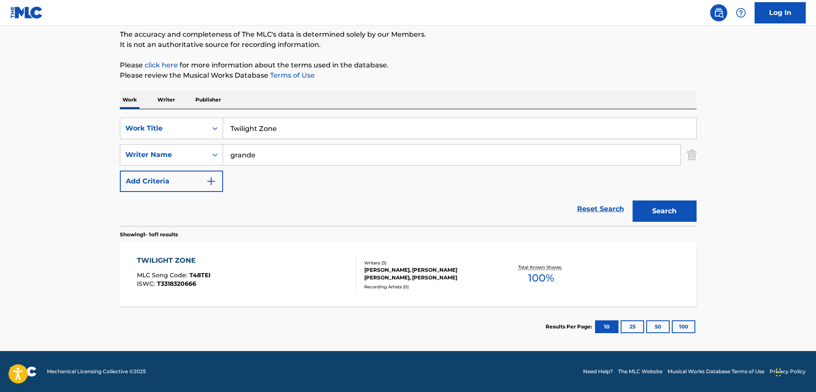
click at [454, 248] on div "TWILIGHT ZONE MLC Song Code : T48TEI ISWC : T3318320666 Writers ( 3 ) ARIANA GR…" at bounding box center [408, 275] width 576 height 64
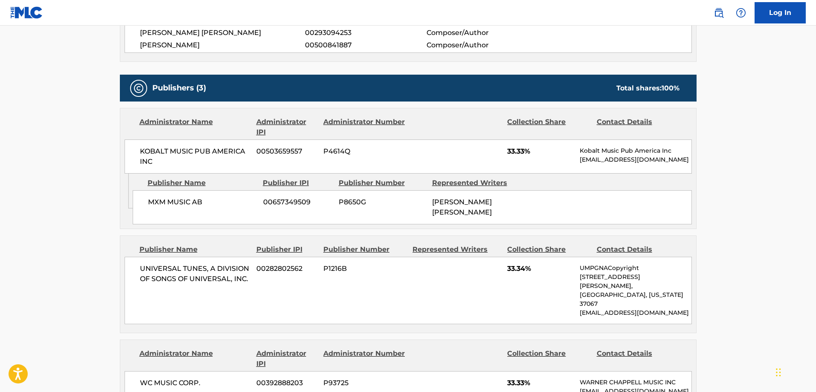
scroll to position [341, 0]
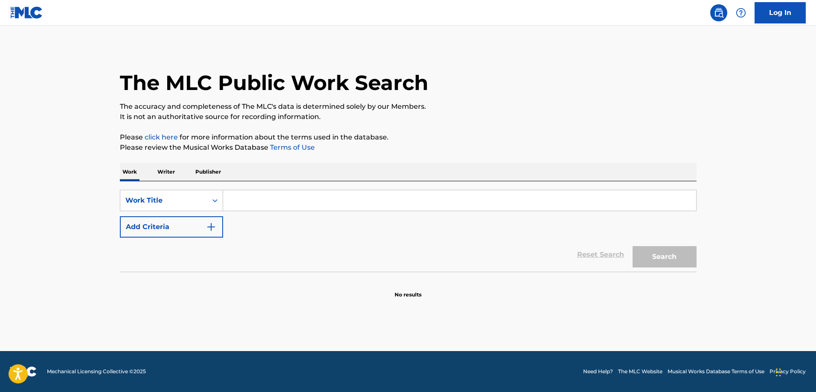
click at [246, 189] on div "SearchWithCriteriae692048b-21c4-449c-a045-4de236dfd9ae Work Title Add Criteria …" at bounding box center [408, 226] width 576 height 90
click at [243, 198] on input "Search Form" at bounding box center [459, 200] width 473 height 20
paste input "All I Want for Christmas Is You"
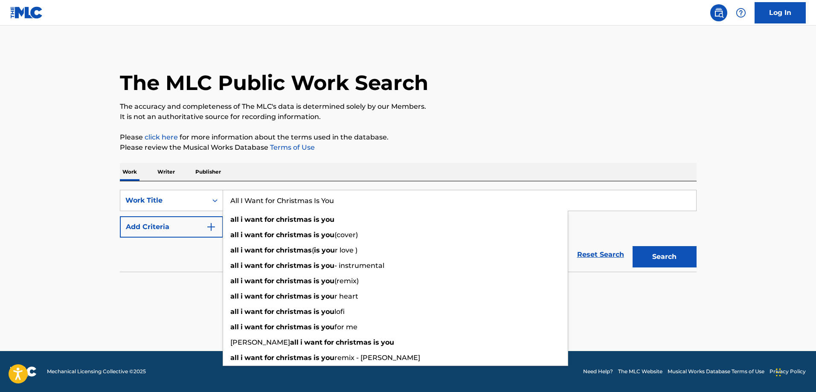
type input "All I Want for Christmas Is You"
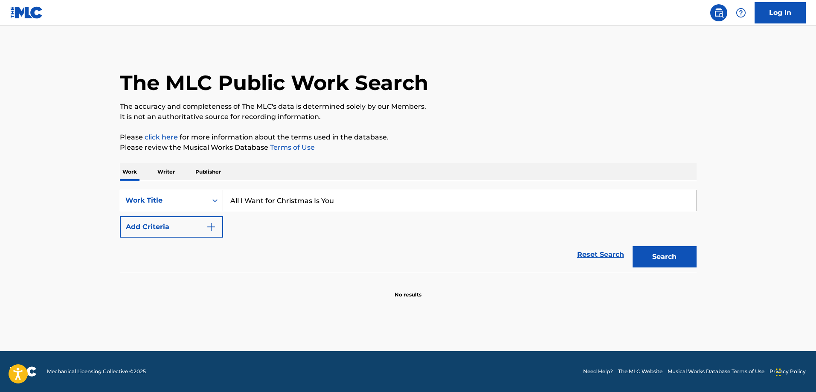
click at [210, 228] on img "Search Form" at bounding box center [211, 227] width 10 height 10
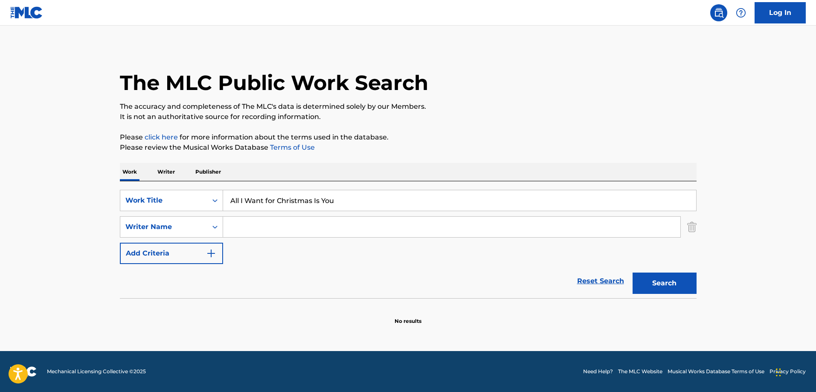
click at [283, 231] on input "Search Form" at bounding box center [451, 227] width 457 height 20
click at [267, 217] on input "Search Form" at bounding box center [451, 227] width 457 height 20
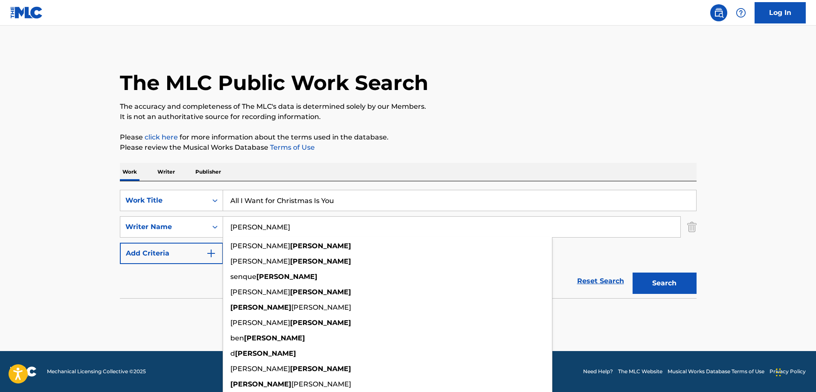
type input "[PERSON_NAME]"
click at [632, 272] on button "Search" at bounding box center [664, 282] width 64 height 21
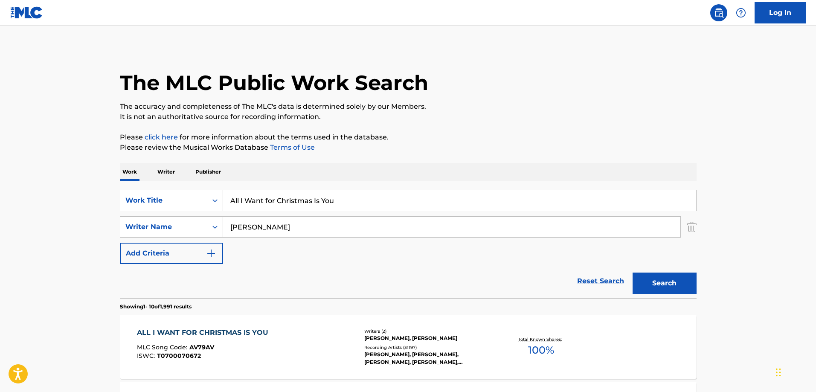
scroll to position [171, 0]
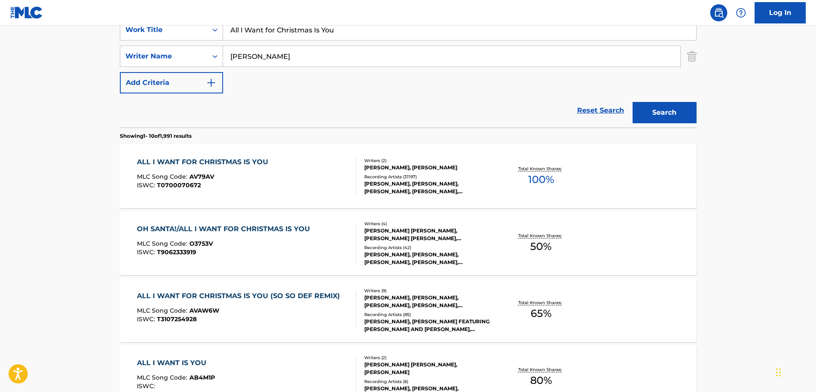
click at [473, 172] on div "Writers ( 2 ) [PERSON_NAME], [PERSON_NAME] Recording Artists ( 31197 ) [PERSON_…" at bounding box center [424, 176] width 137 height 38
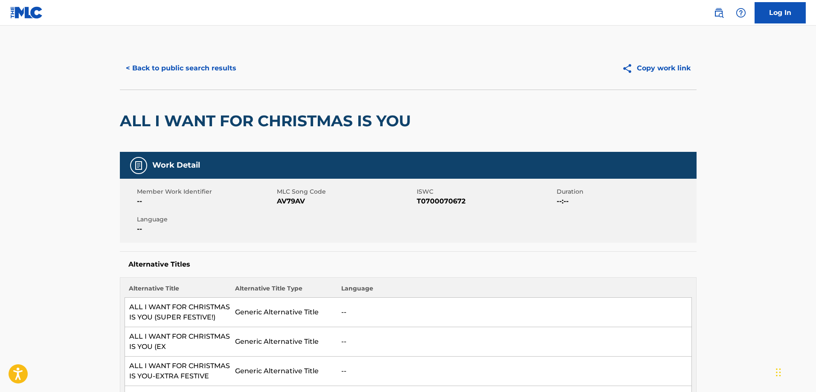
click at [173, 73] on button "< Back to public search results" at bounding box center [181, 68] width 122 height 21
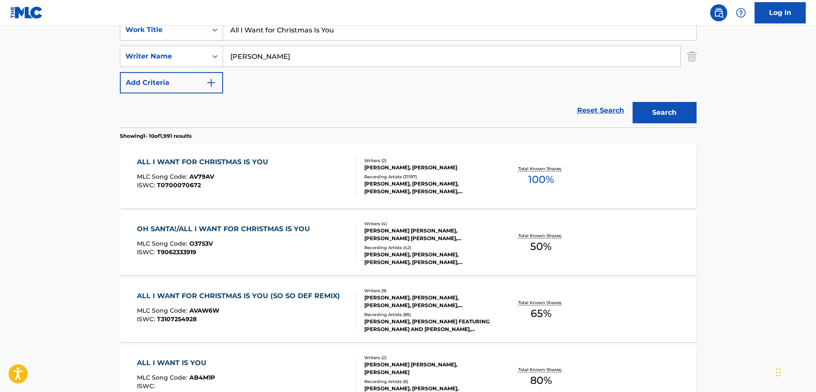
scroll to position [128, 0]
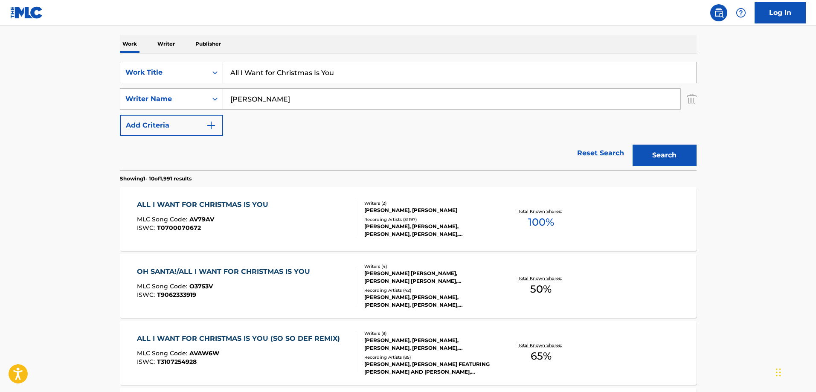
drag, startPoint x: 341, startPoint y: 65, endPoint x: 173, endPoint y: 61, distance: 167.6
click at [173, 61] on div "SearchWithCriteriae692048b-21c4-449c-a045-4de236dfd9ae Work Title All I Want fo…" at bounding box center [408, 111] width 576 height 117
type input "ROCKIN' AROUND THE CHRISTMAS TREE"
click at [632, 145] on button "Search" at bounding box center [664, 155] width 64 height 21
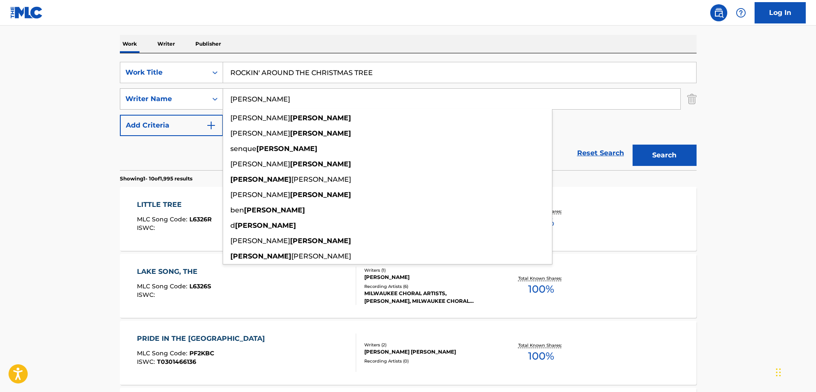
drag, startPoint x: 230, startPoint y: 100, endPoint x: 219, endPoint y: 100, distance: 10.7
click at [219, 100] on div "SearchWithCriteriae9780430-eb71-488b-8c7b-f39cf52cd0d4 Writer Name [PERSON_NAME…" at bounding box center [408, 98] width 576 height 21
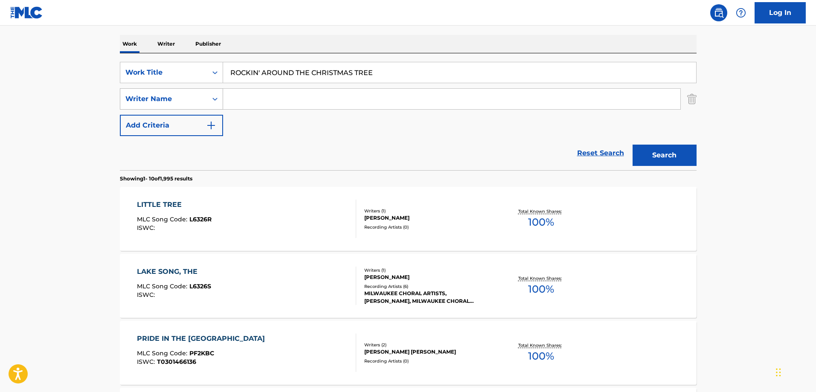
click at [632, 145] on button "Search" at bounding box center [664, 155] width 64 height 21
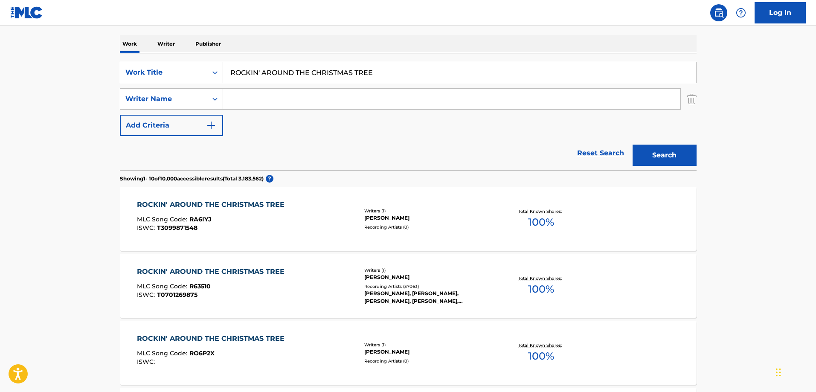
paste input "Marks"
click at [677, 155] on button "Search" at bounding box center [664, 155] width 64 height 21
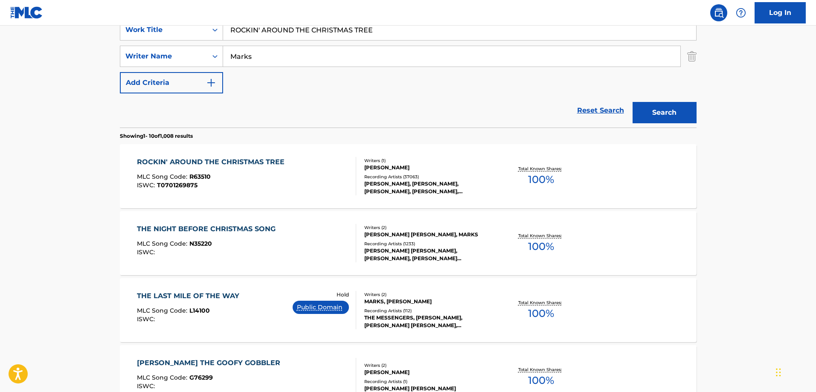
scroll to position [43, 0]
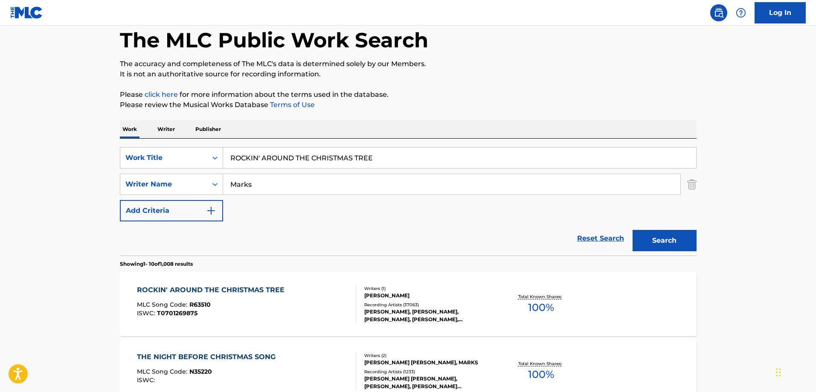
click at [231, 185] on input "Marks" at bounding box center [451, 184] width 457 height 20
type input "[PERSON_NAME]"
click at [632, 230] on button "Search" at bounding box center [664, 240] width 64 height 21
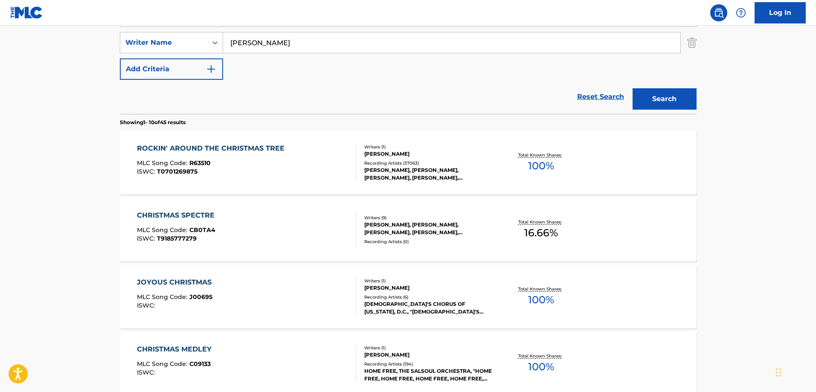
scroll to position [213, 0]
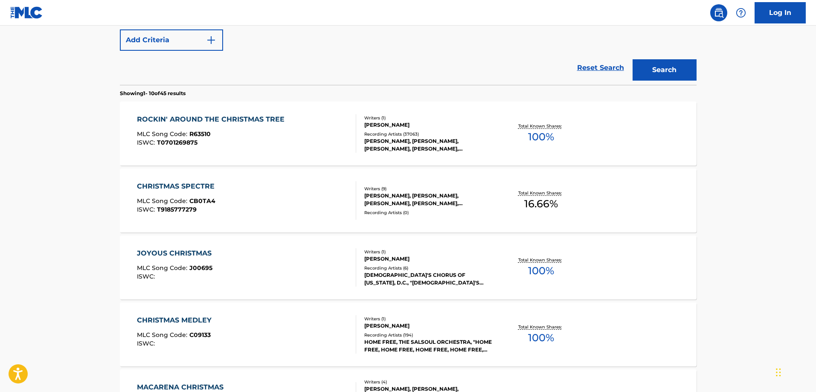
click at [413, 138] on div "[PERSON_NAME], [PERSON_NAME], [PERSON_NAME], [PERSON_NAME], [PERSON_NAME]" at bounding box center [428, 144] width 129 height 15
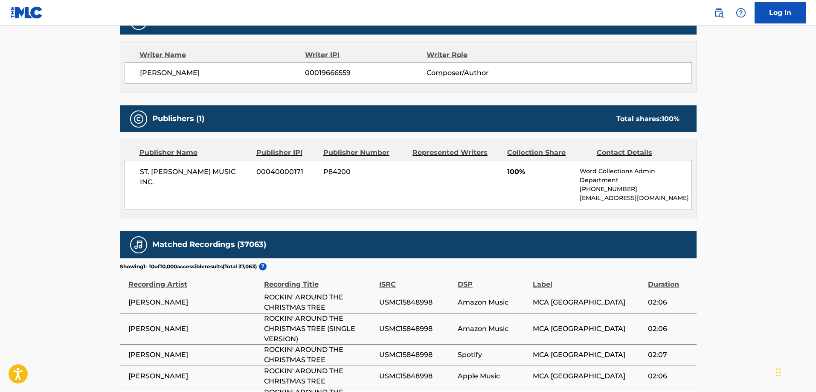
scroll to position [298, 0]
